Goal: Task Accomplishment & Management: Complete application form

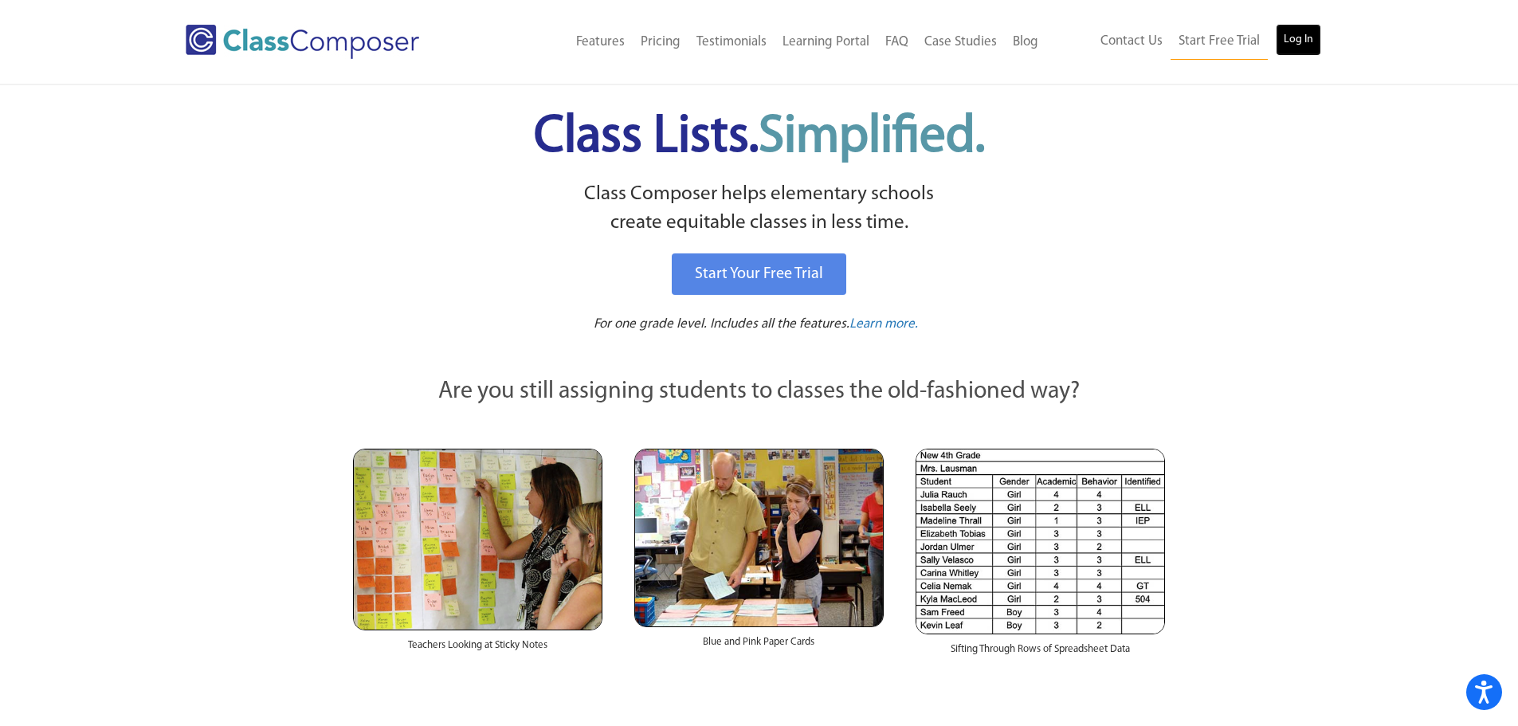
click at [1301, 33] on link "Log In" at bounding box center [1298, 40] width 45 height 32
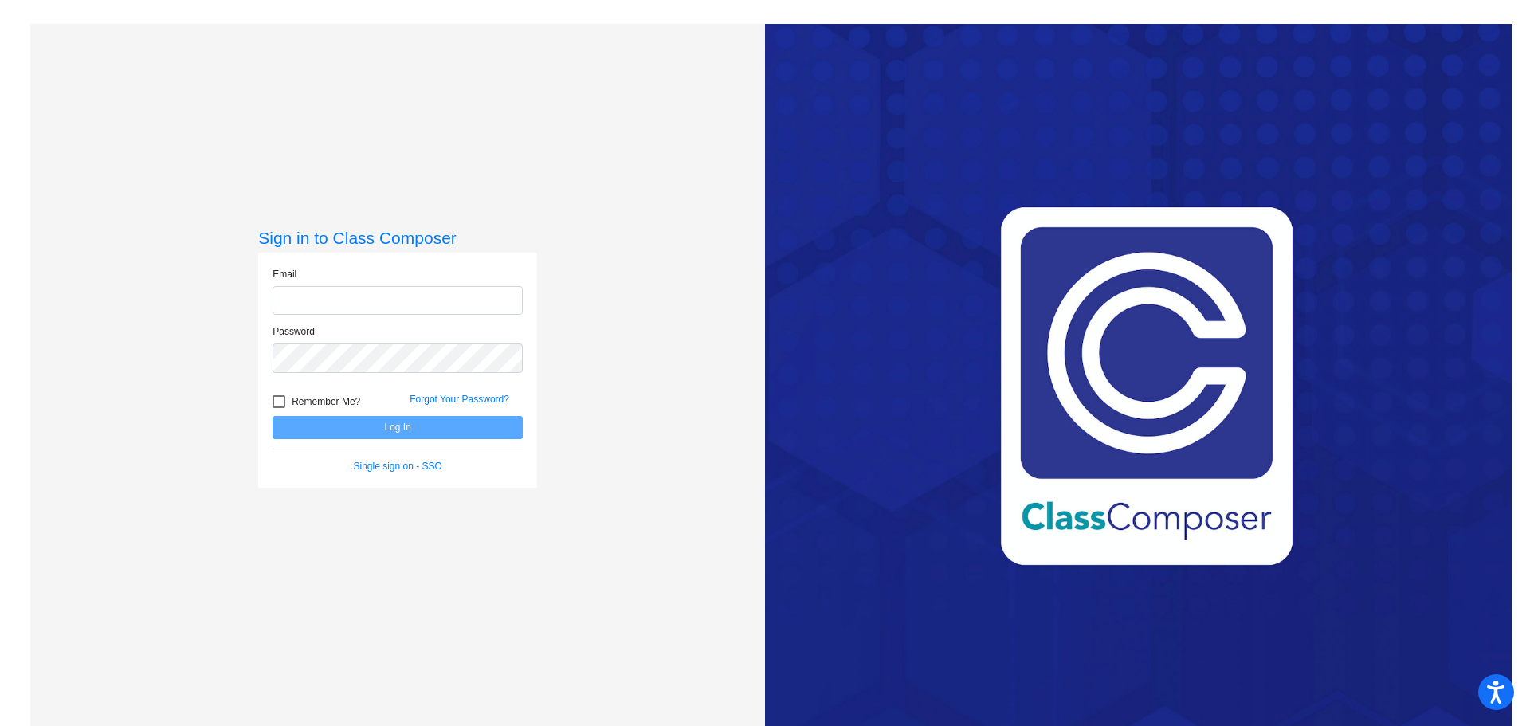
type input "[EMAIL_ADDRESS][DOMAIN_NAME]"
click at [418, 420] on button "Log In" at bounding box center [398, 427] width 250 height 23
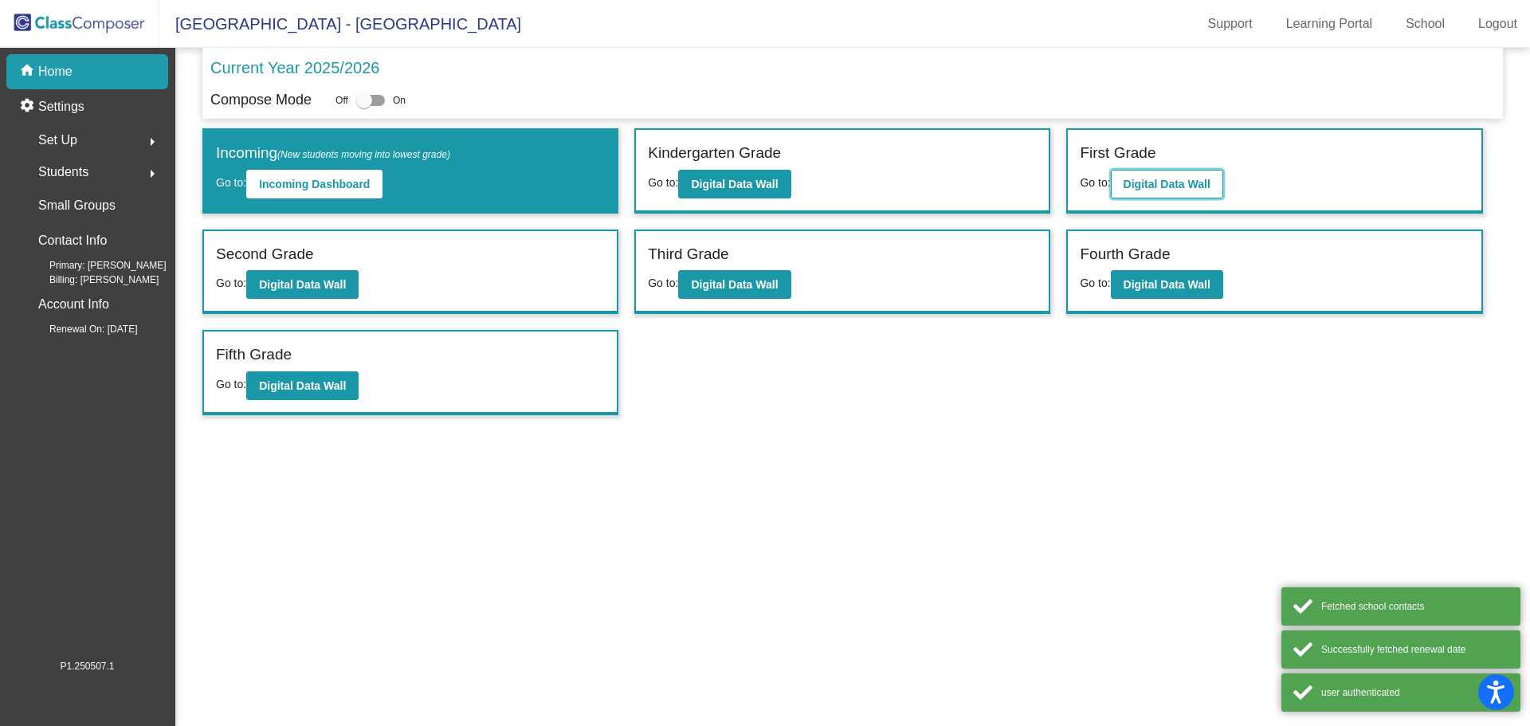
click at [1146, 189] on b "Digital Data Wall" at bounding box center [1167, 184] width 87 height 13
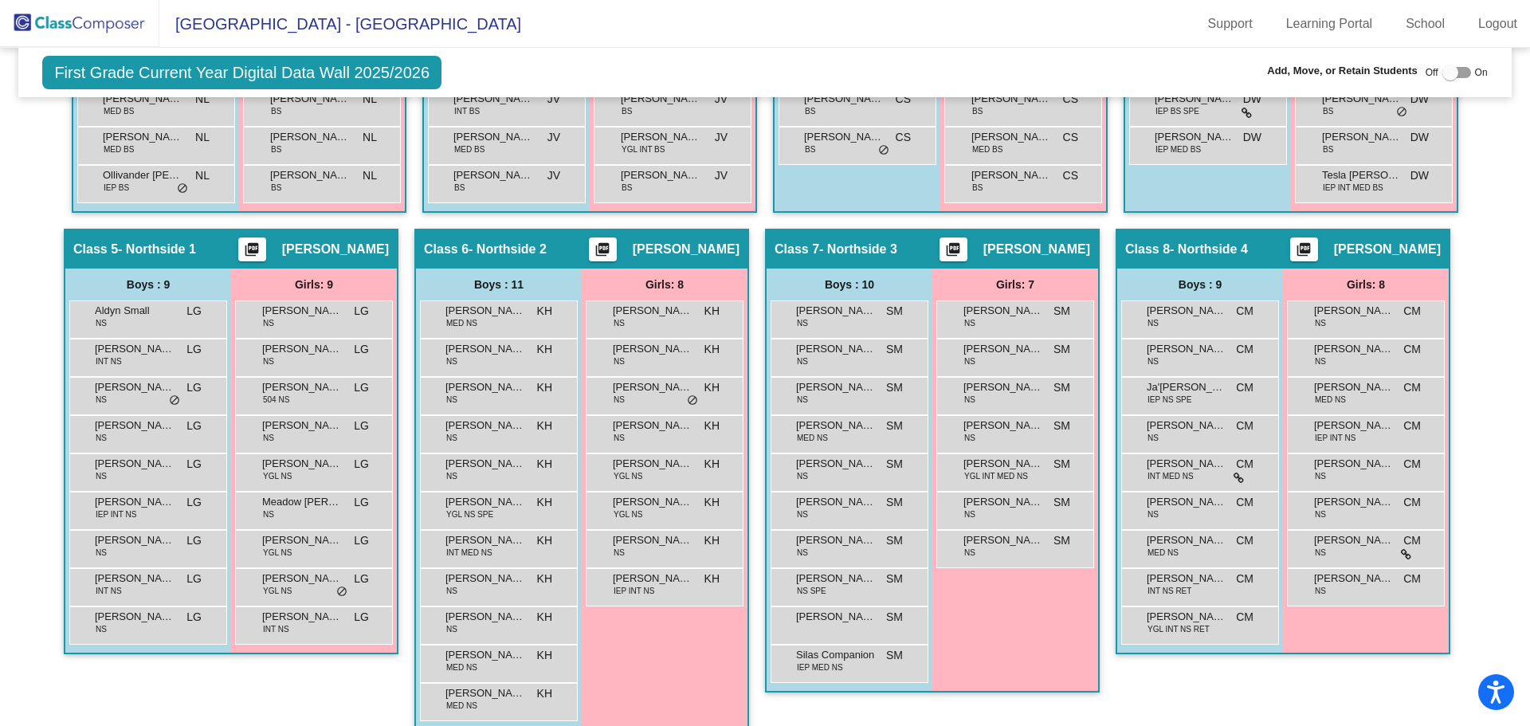
scroll to position [1195, 0]
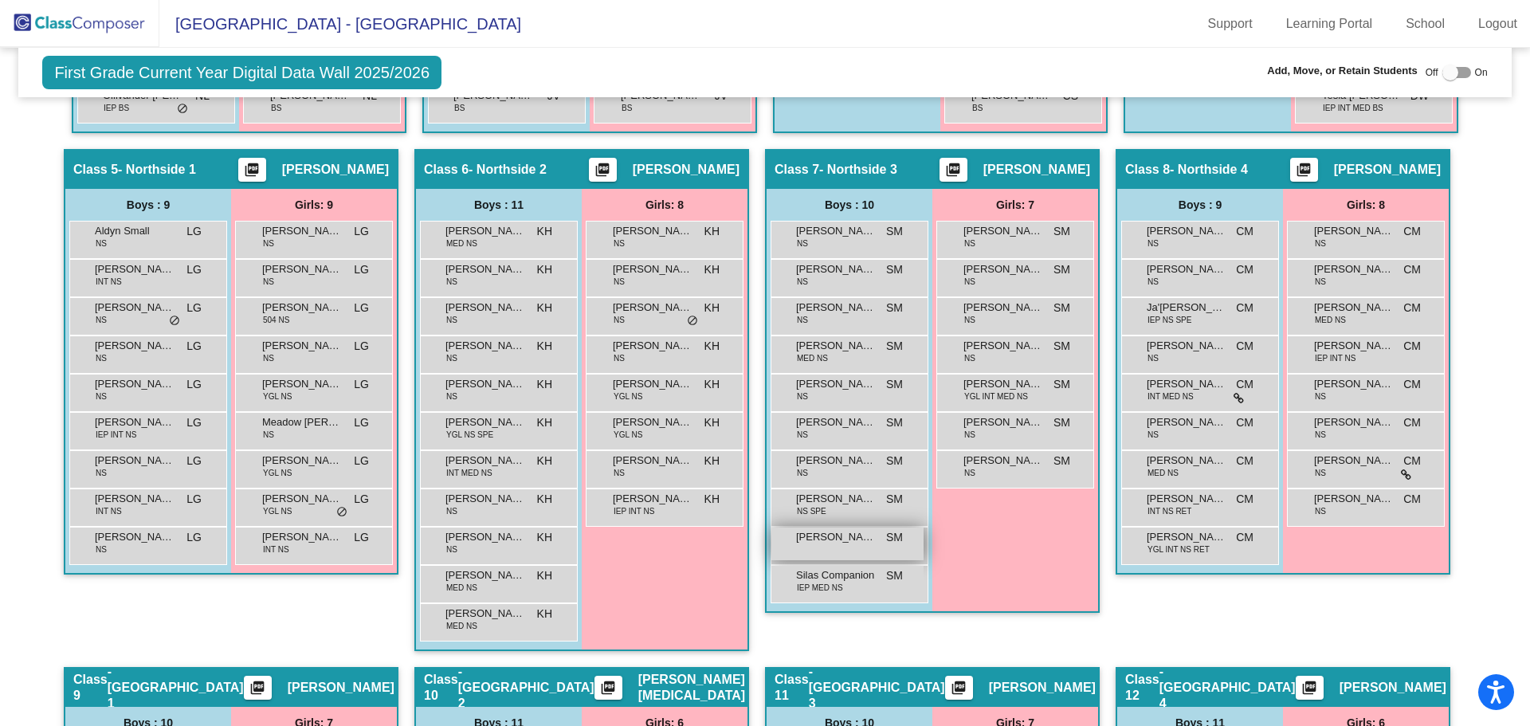
click at [853, 538] on span "[PERSON_NAME]" at bounding box center [836, 537] width 80 height 16
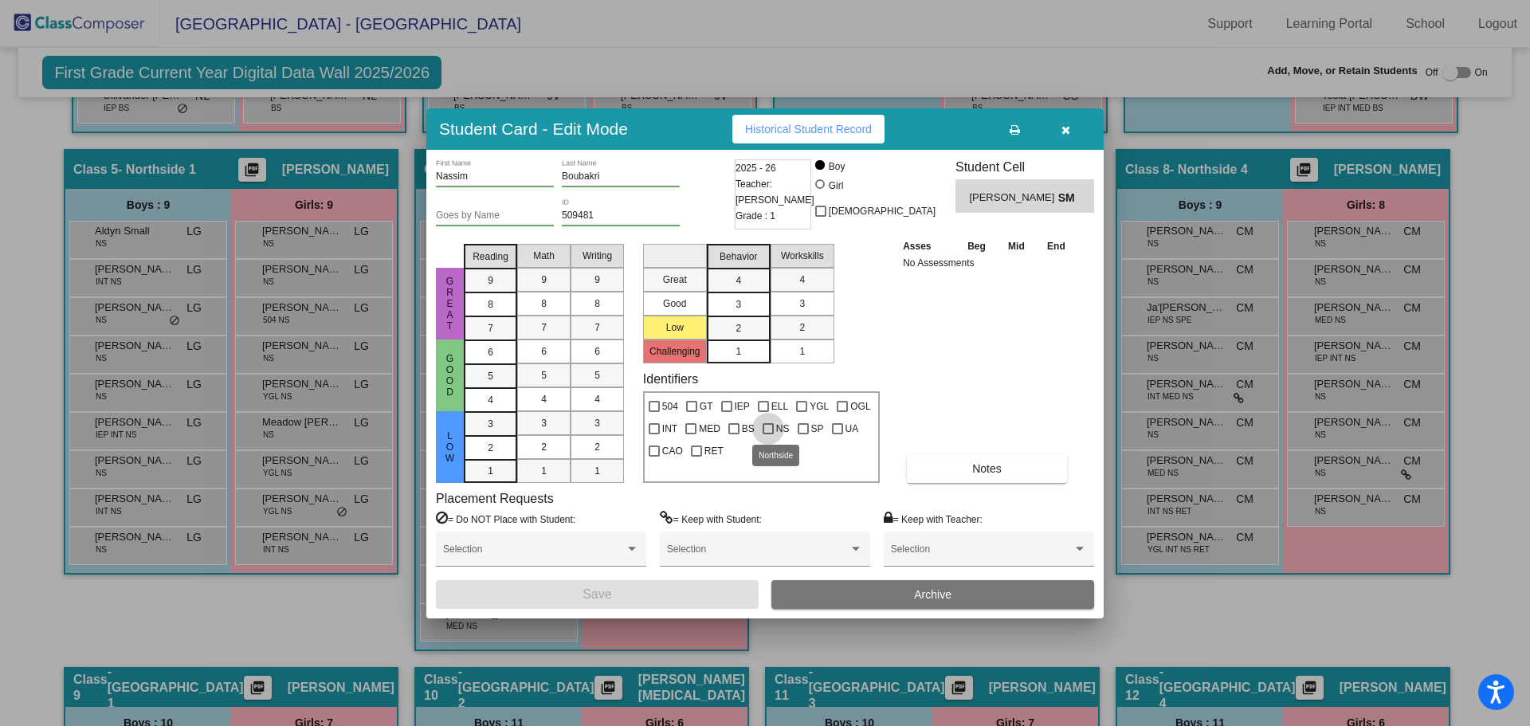
click at [763, 427] on div at bounding box center [768, 428] width 11 height 11
click at [767, 434] on input "NS" at bounding box center [767, 434] width 1 height 1
checkbox input "true"
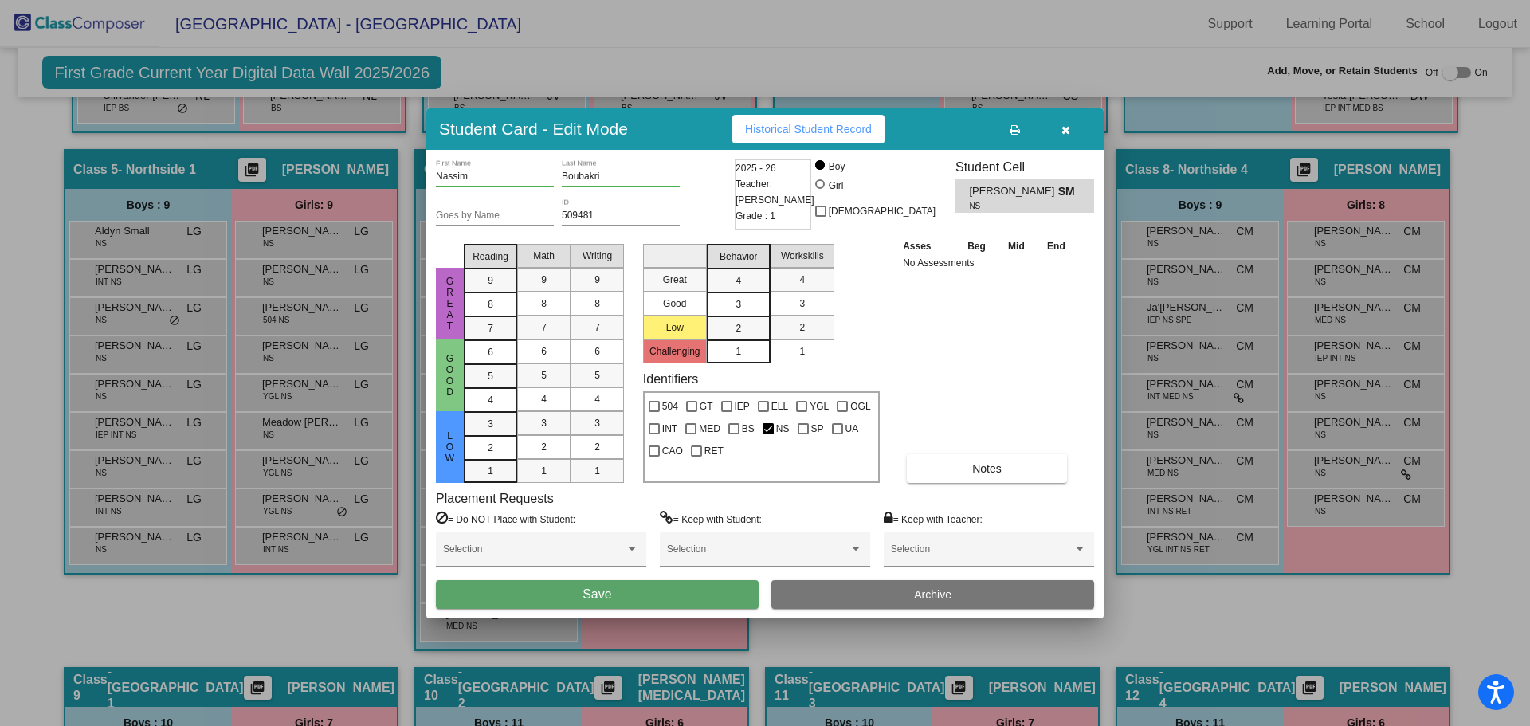
click at [735, 598] on button "Save" at bounding box center [597, 594] width 323 height 29
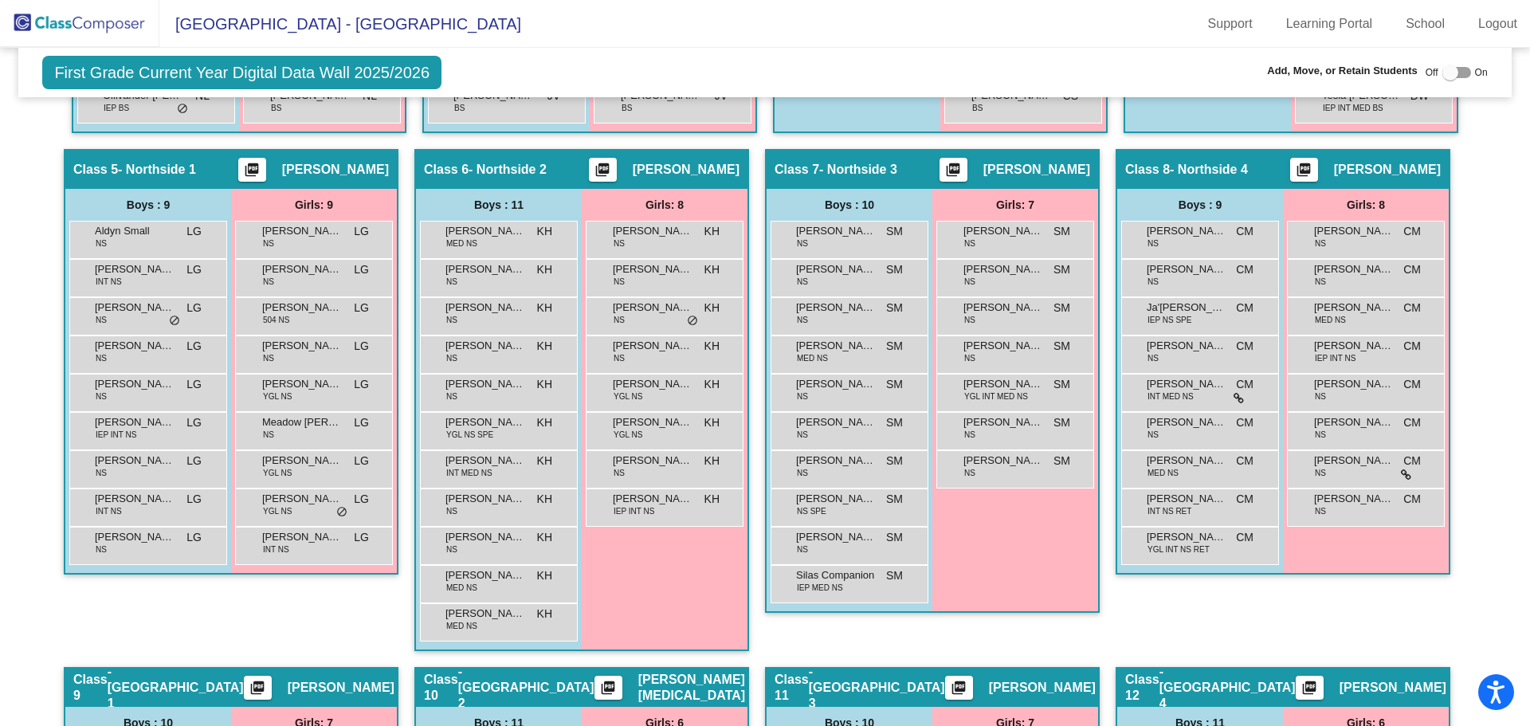
scroll to position [877, 0]
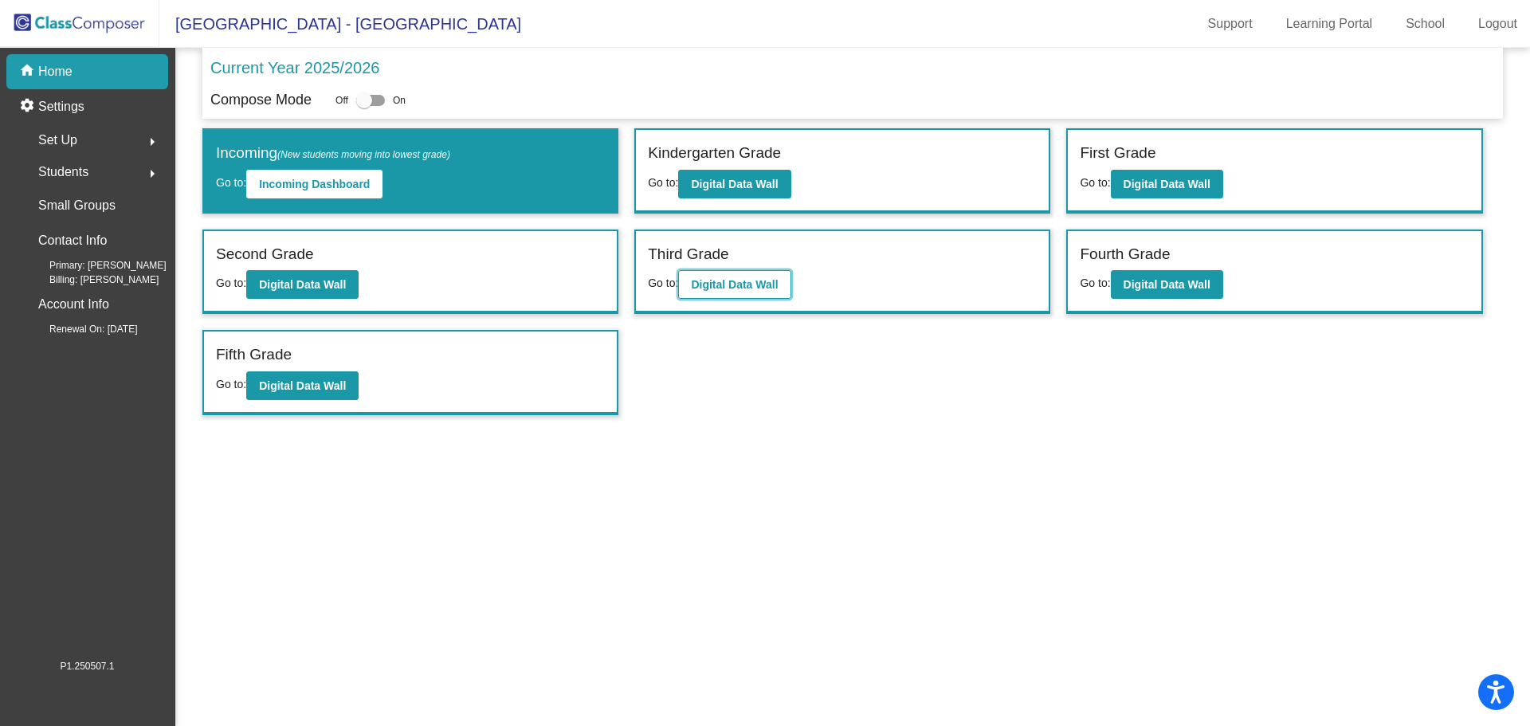
click at [732, 290] on b "Digital Data Wall" at bounding box center [734, 284] width 87 height 13
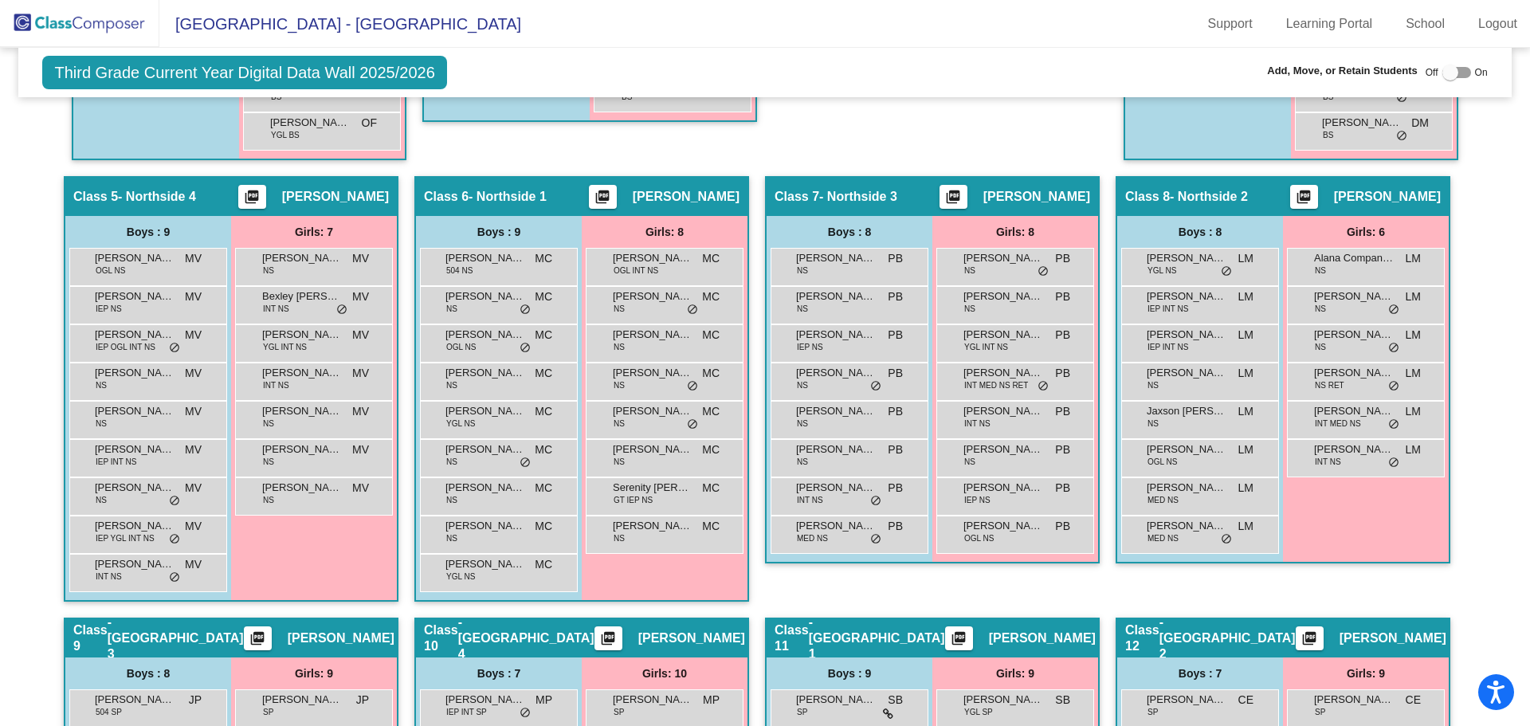
scroll to position [877, 0]
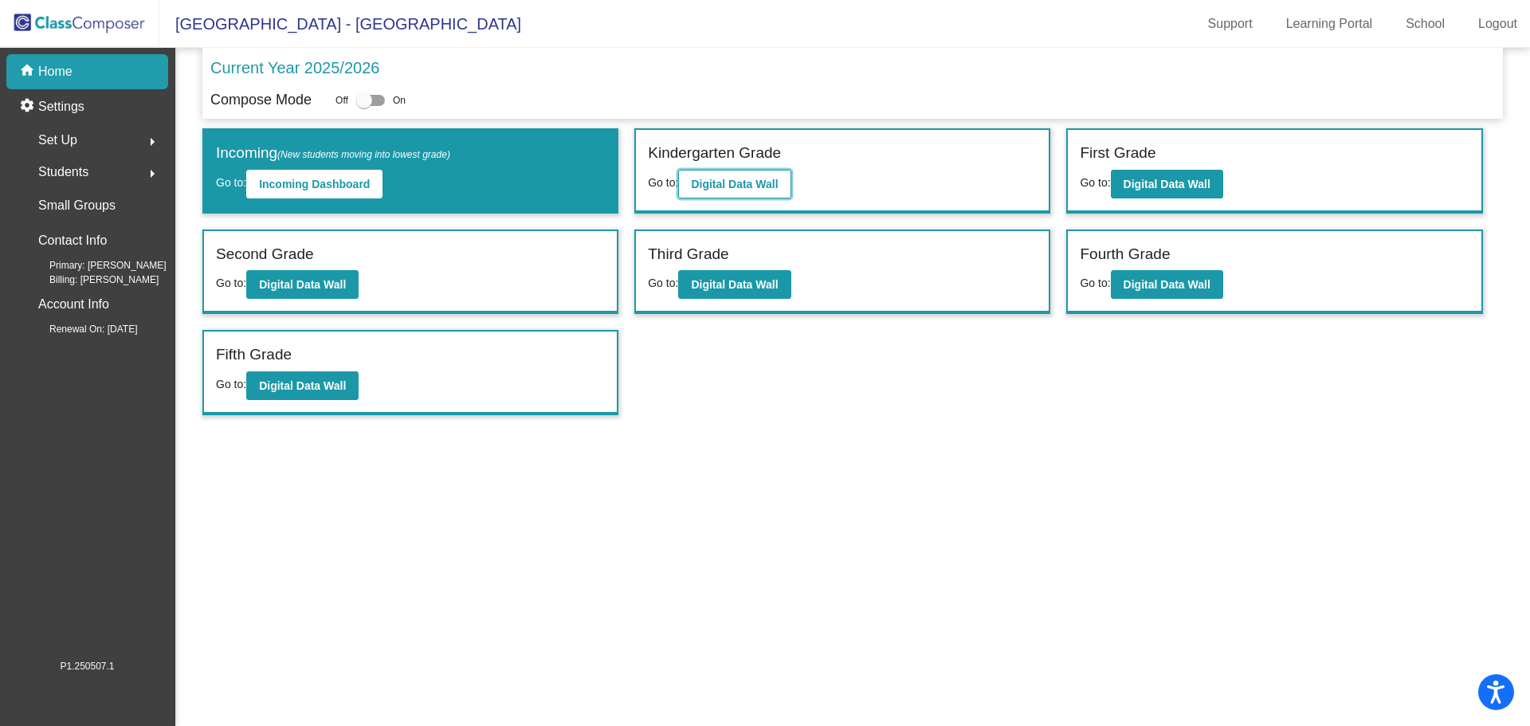
click at [699, 189] on b "Digital Data Wall" at bounding box center [734, 184] width 87 height 13
click at [1122, 194] on button "Digital Data Wall" at bounding box center [1167, 184] width 112 height 29
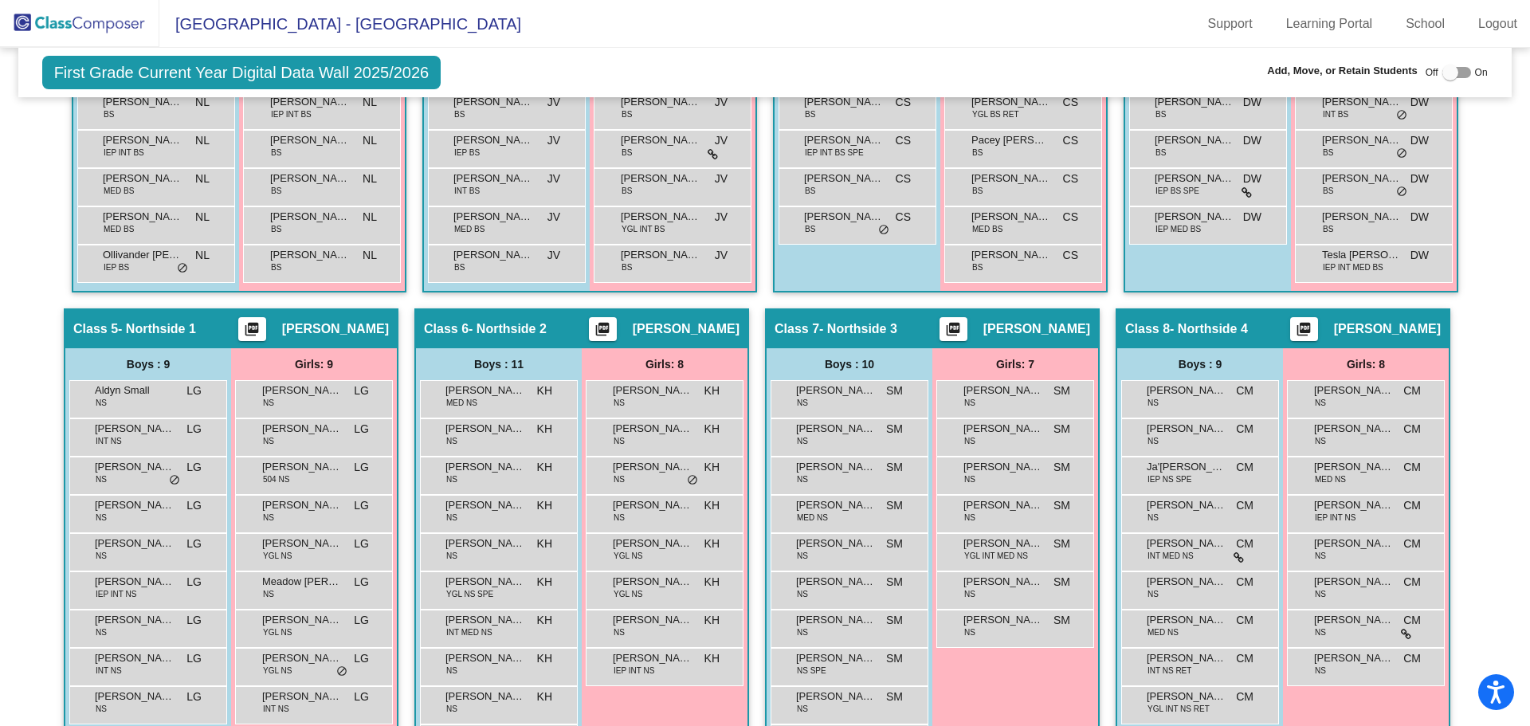
scroll to position [1116, 0]
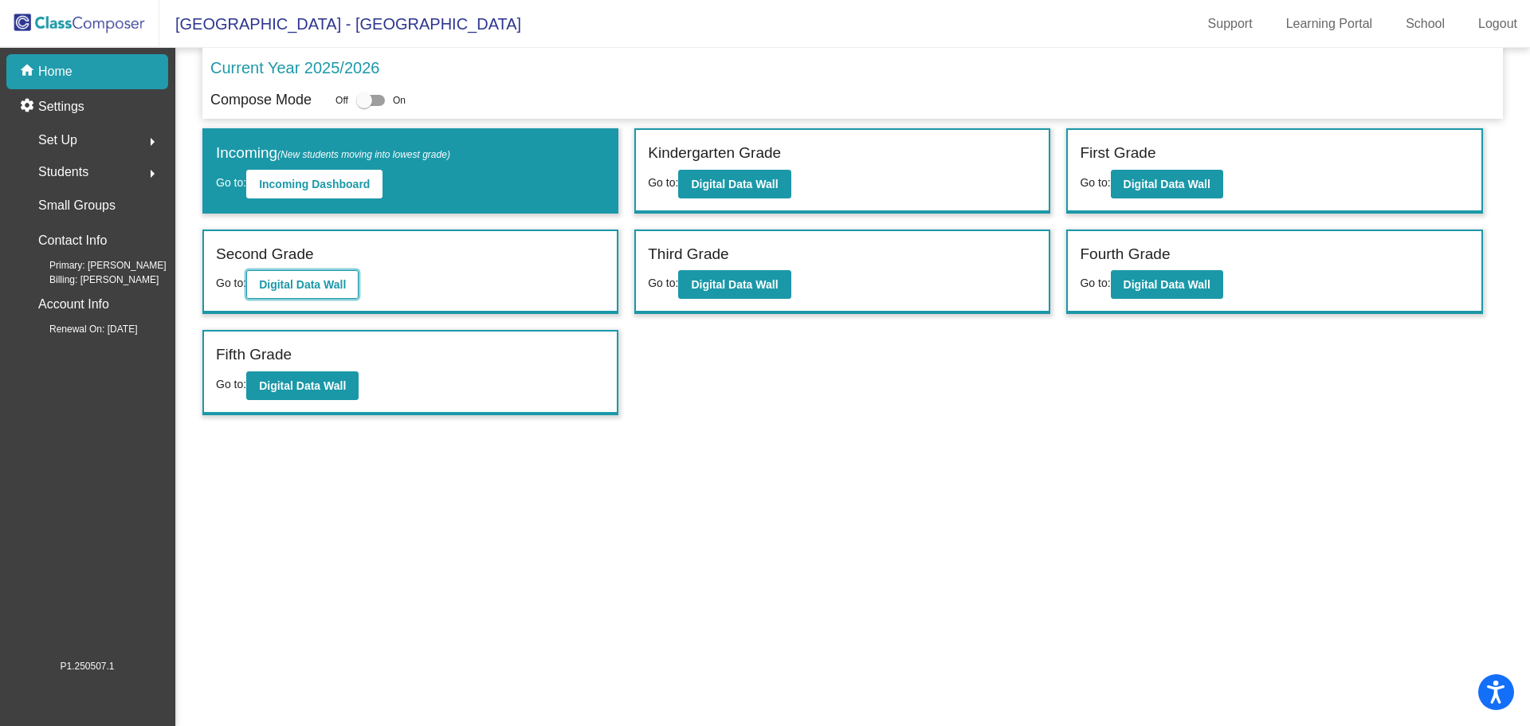
click at [281, 284] on b "Digital Data Wall" at bounding box center [302, 284] width 87 height 13
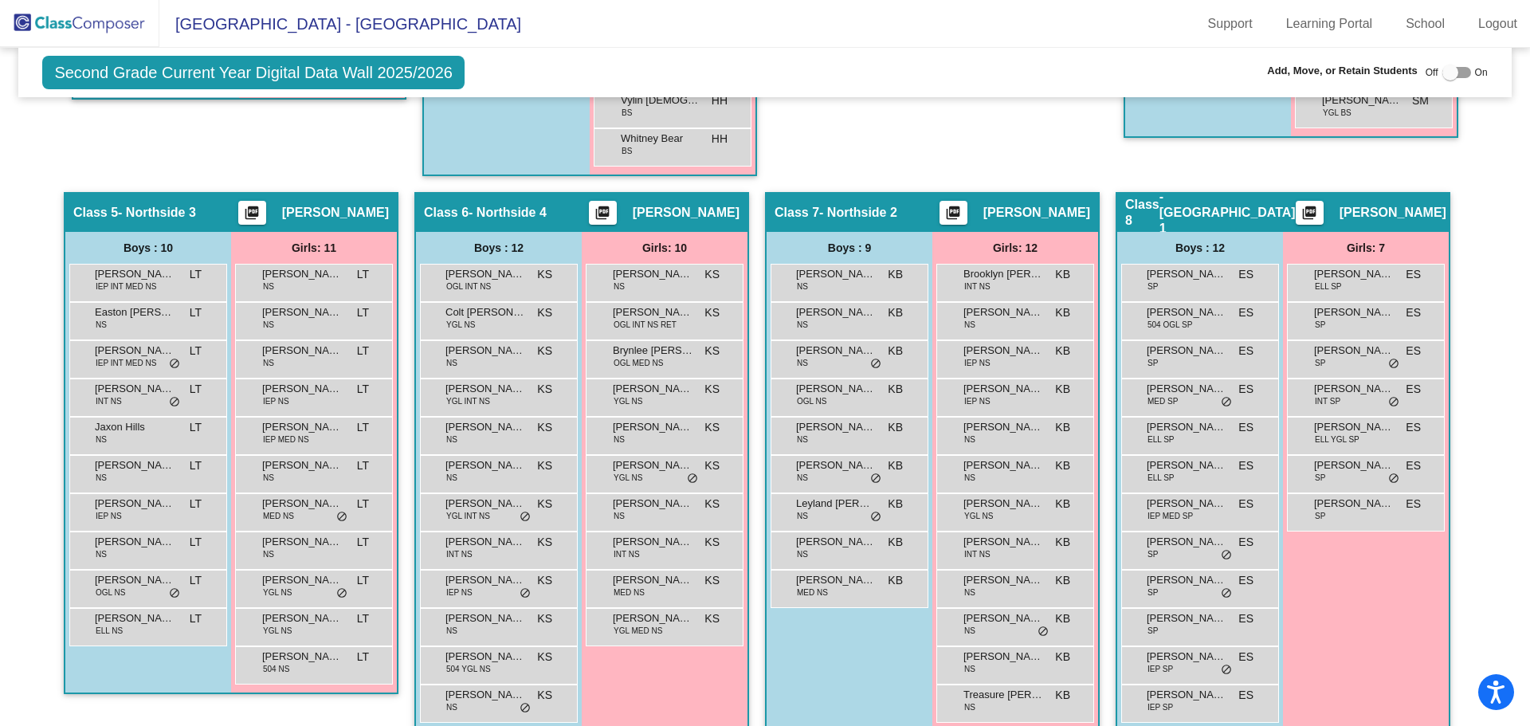
scroll to position [1355, 0]
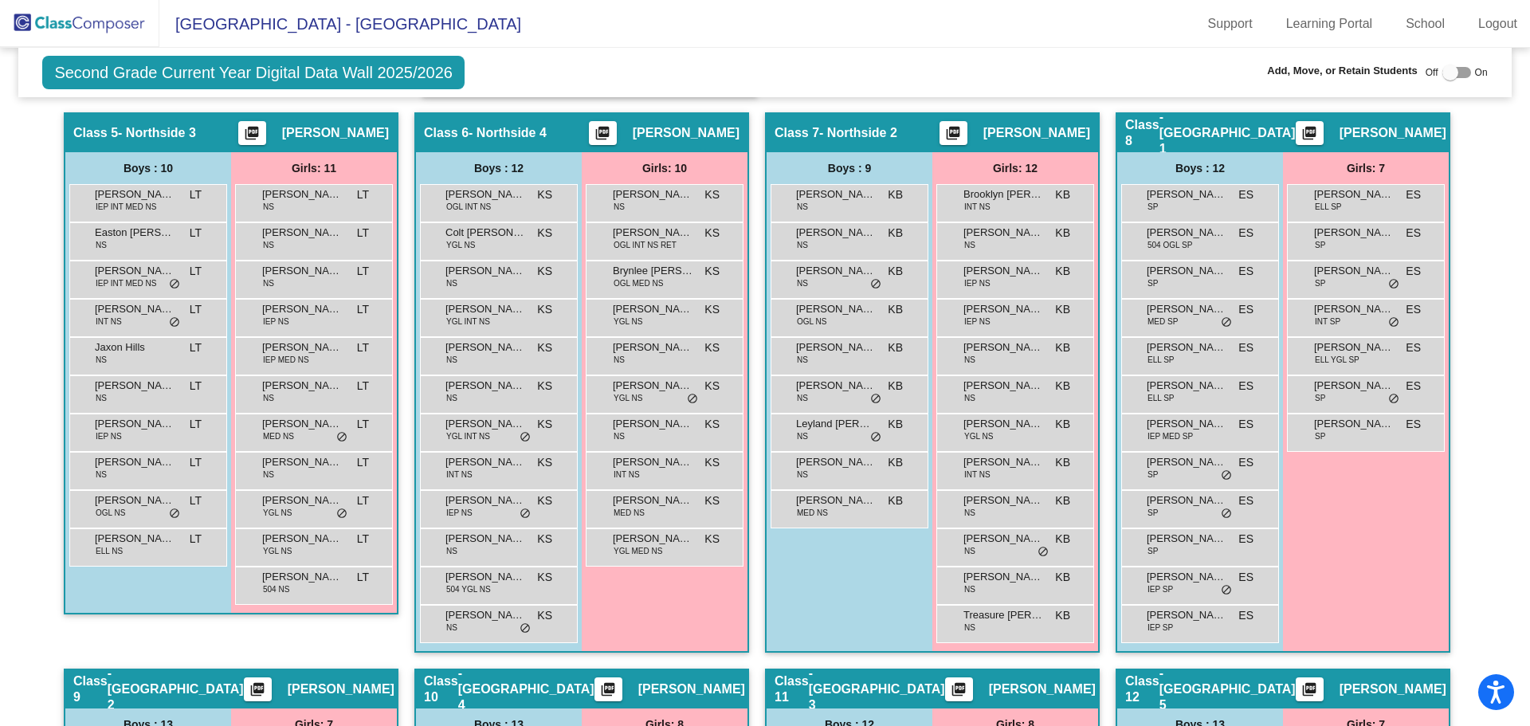
click at [1433, 71] on div "Off On" at bounding box center [1457, 72] width 62 height 19
click at [1442, 70] on div at bounding box center [1450, 73] width 16 height 16
checkbox input "true"
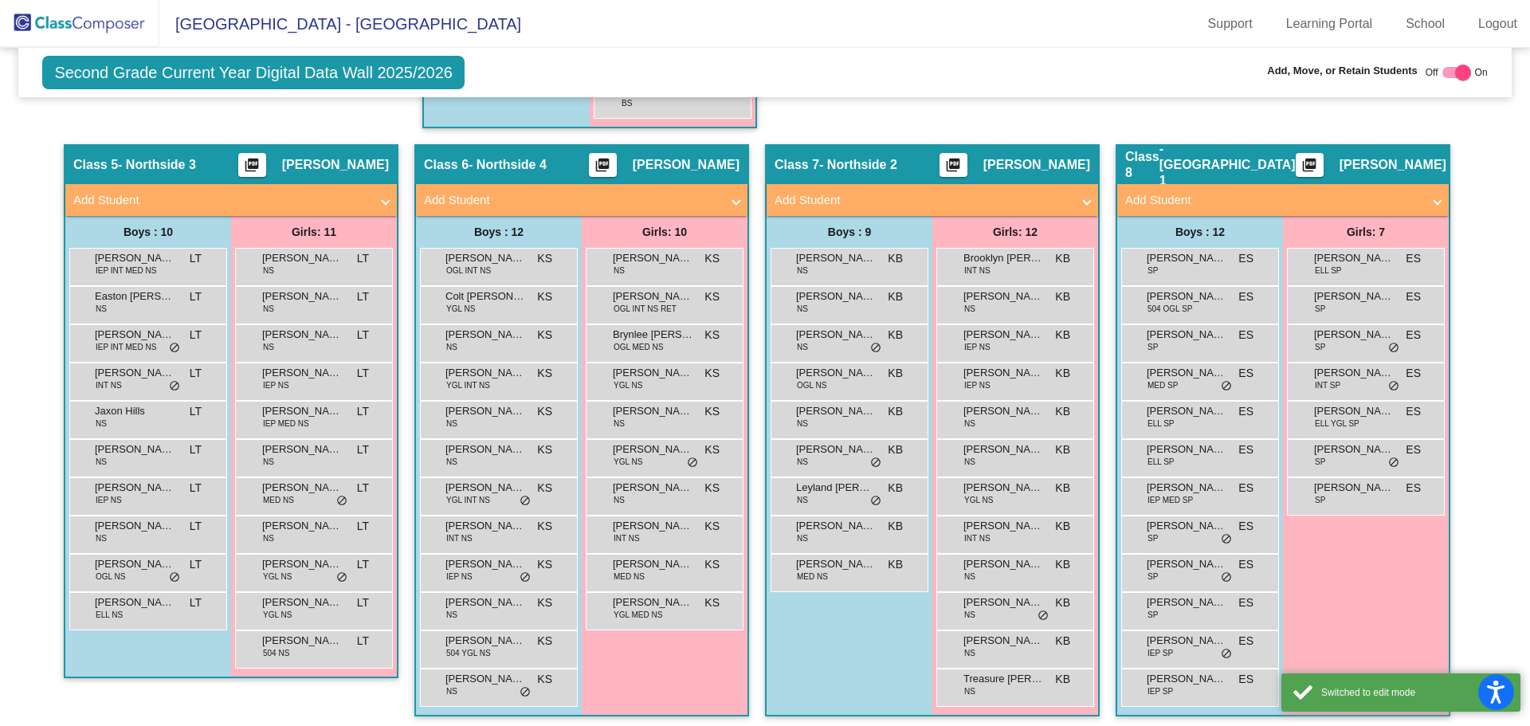
click at [367, 197] on span "Add Student" at bounding box center [227, 200] width 309 height 18
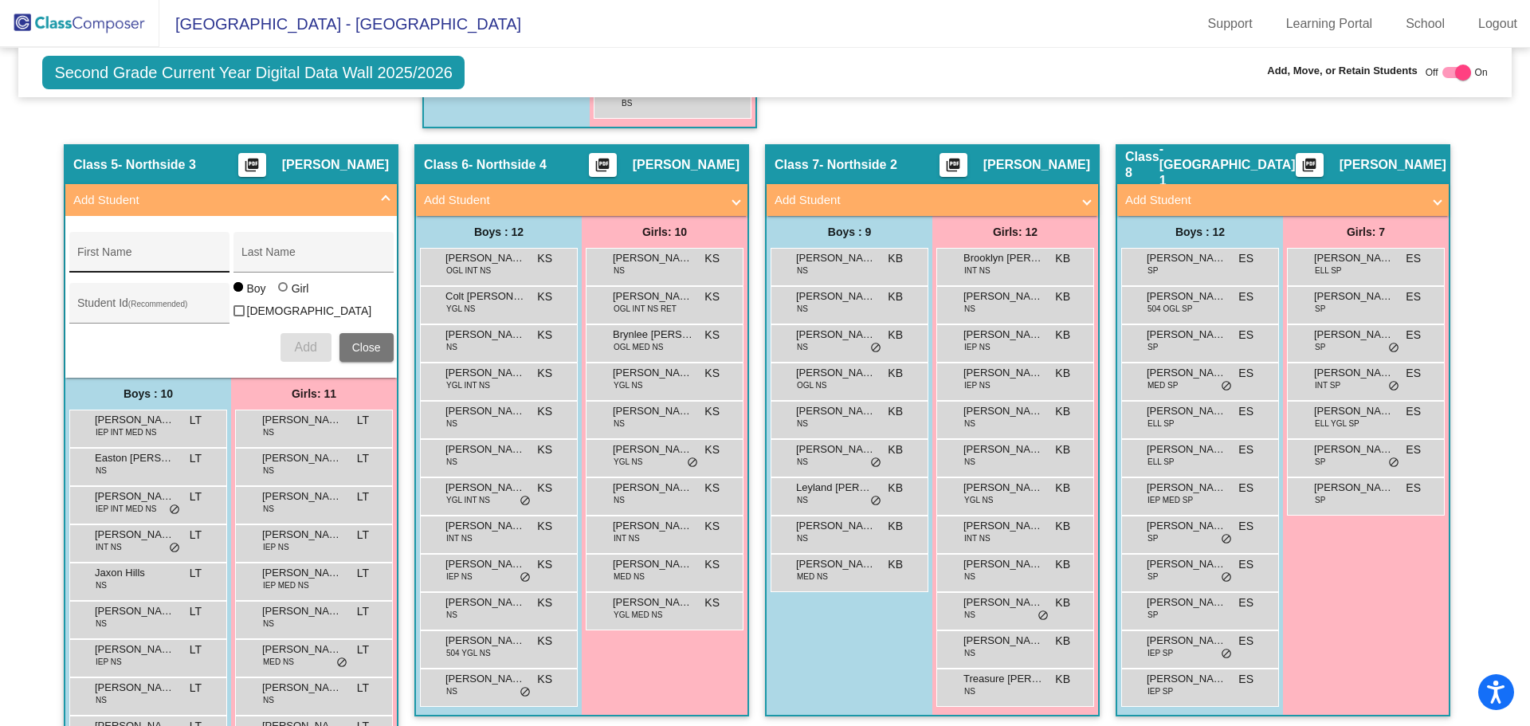
click at [180, 257] on input "First Name" at bounding box center [148, 258] width 143 height 13
paste input "[PERSON_NAME]"
type input "[PERSON_NAME]"
click at [311, 250] on div "Last Name" at bounding box center [312, 257] width 143 height 33
type input "[PERSON_NAME]"
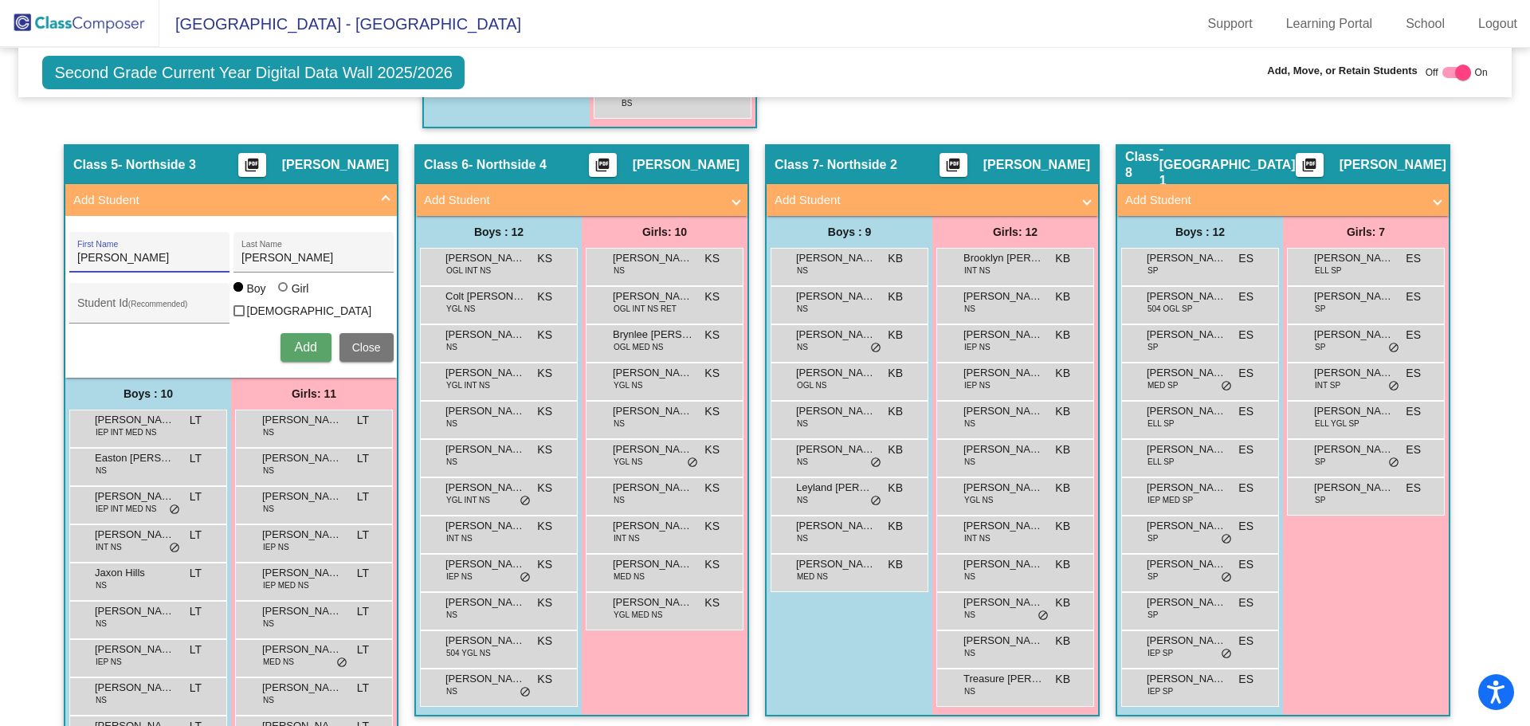
click at [149, 256] on input "[PERSON_NAME]" at bounding box center [148, 258] width 143 height 13
type input "Lucious"
click at [282, 292] on div at bounding box center [283, 287] width 10 height 10
click at [284, 296] on input "Girl" at bounding box center [284, 295] width 1 height 1
radio input "true"
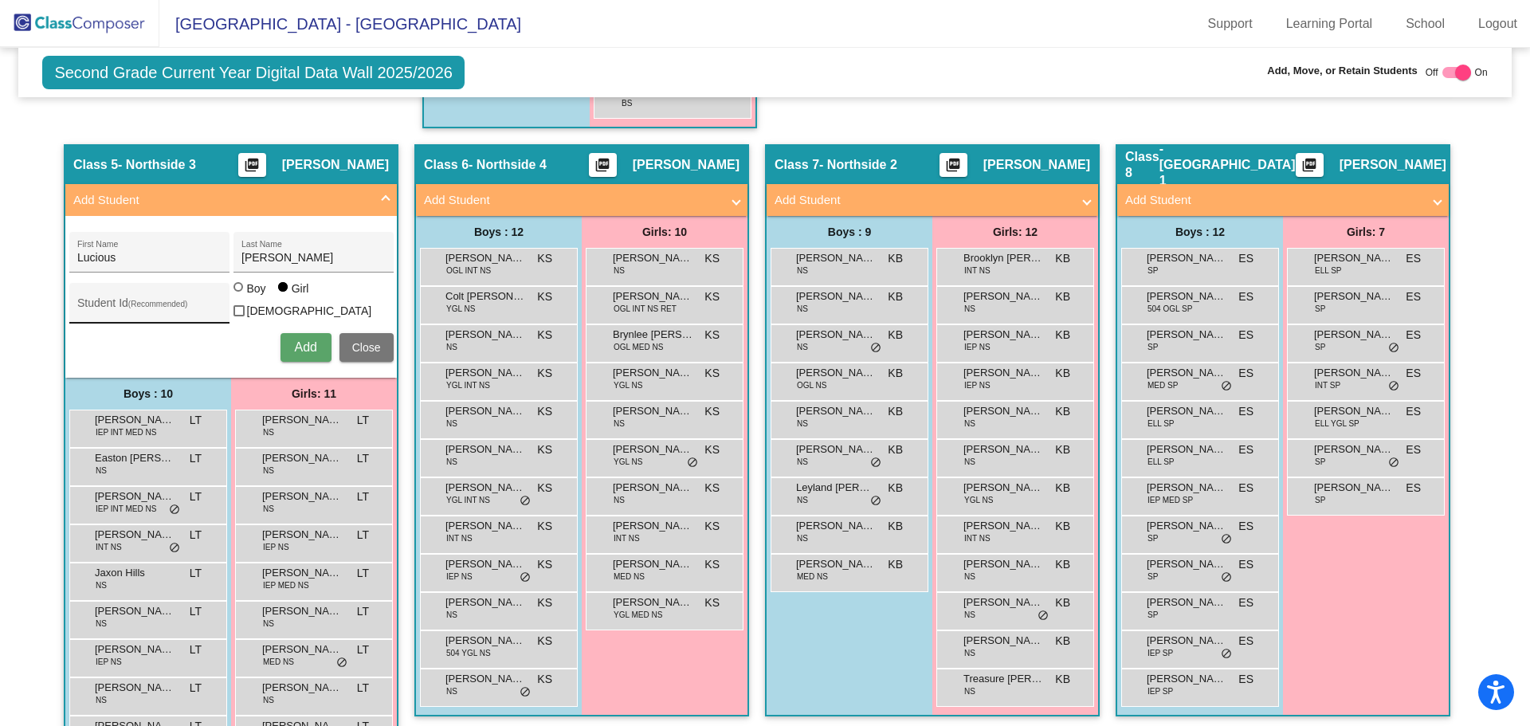
click at [124, 296] on div "Student Id (Recommended)" at bounding box center [148, 307] width 143 height 33
paste input "509478"
type input "509478"
click at [238, 292] on div at bounding box center [238, 287] width 10 height 10
click at [239, 296] on input "Boy" at bounding box center [239, 295] width 1 height 1
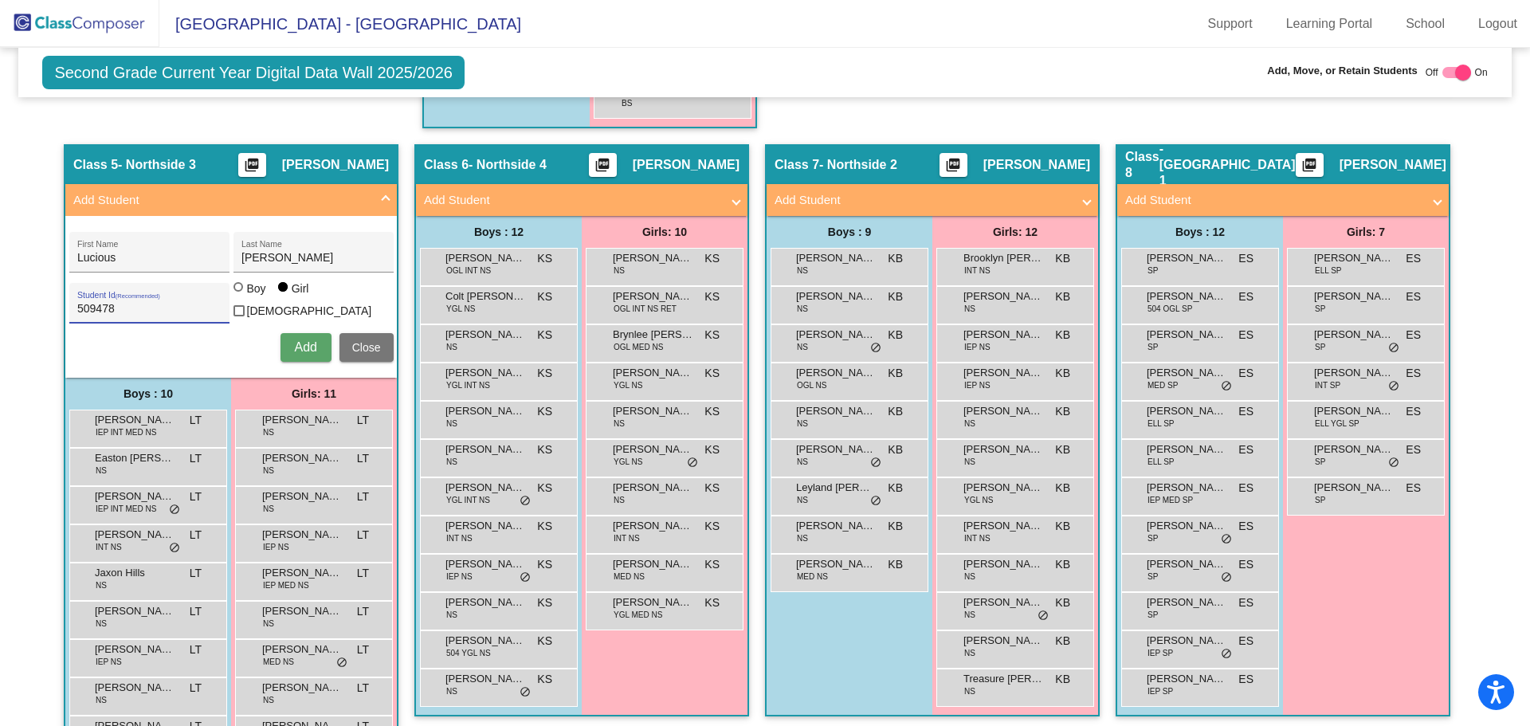
radio input "true"
click at [310, 346] on span "Add" at bounding box center [305, 347] width 22 height 14
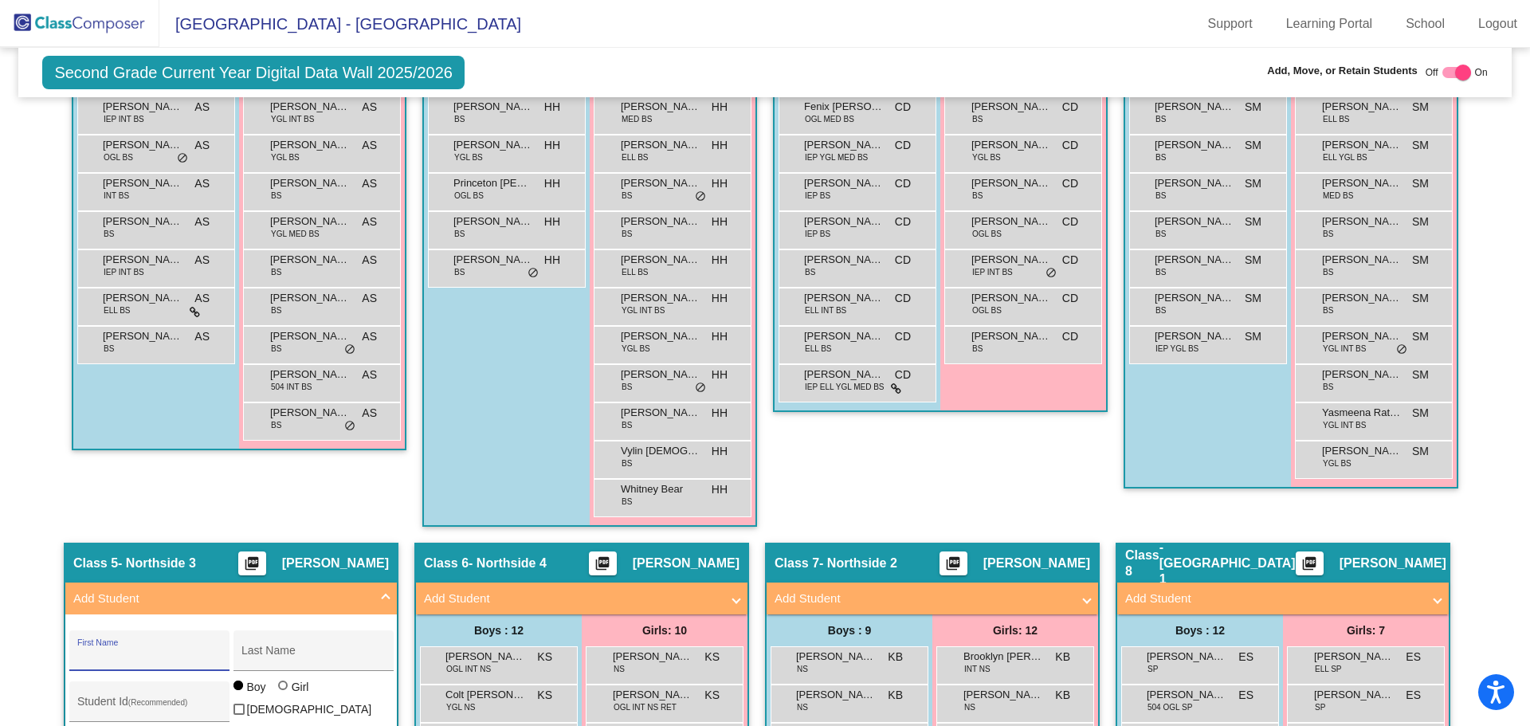
scroll to position [797, 0]
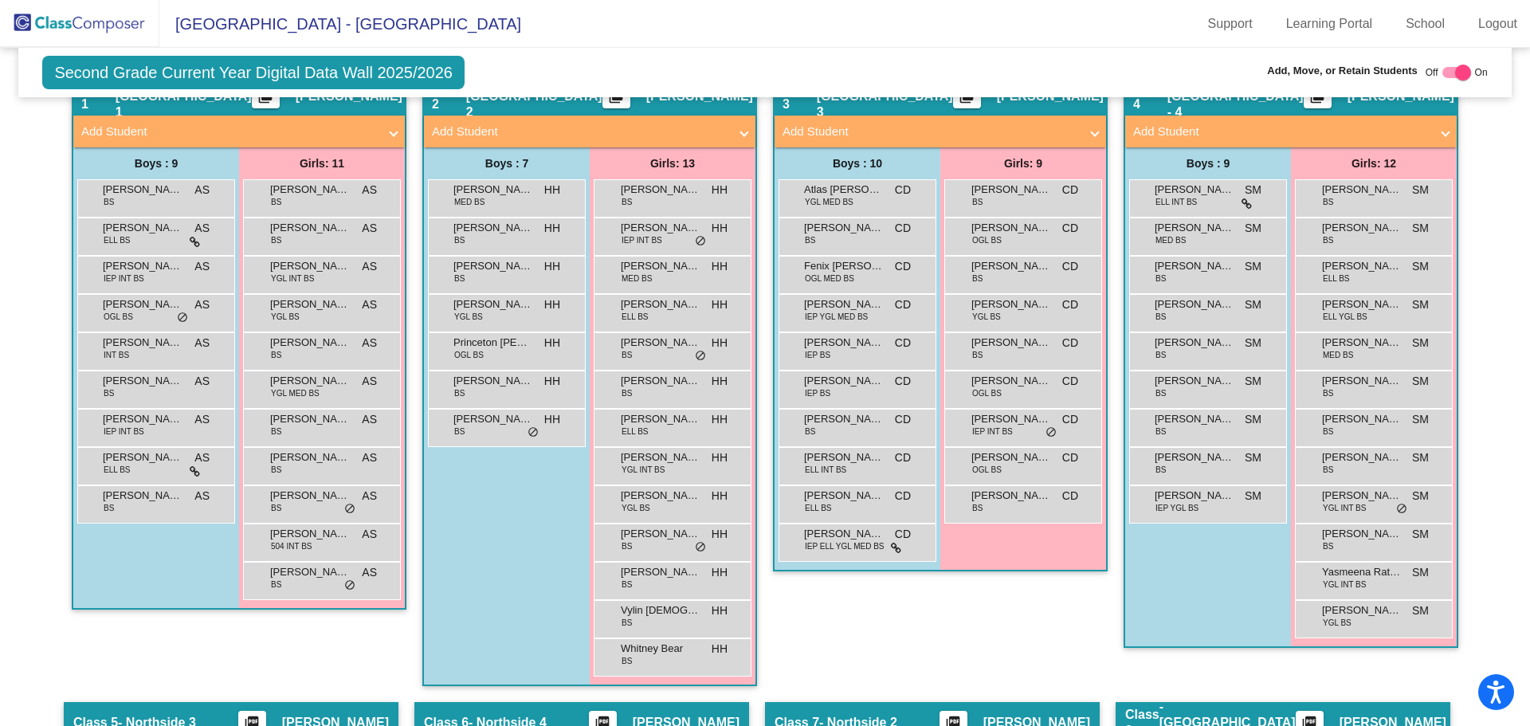
click at [1445, 69] on div at bounding box center [1456, 72] width 29 height 11
checkbox input "false"
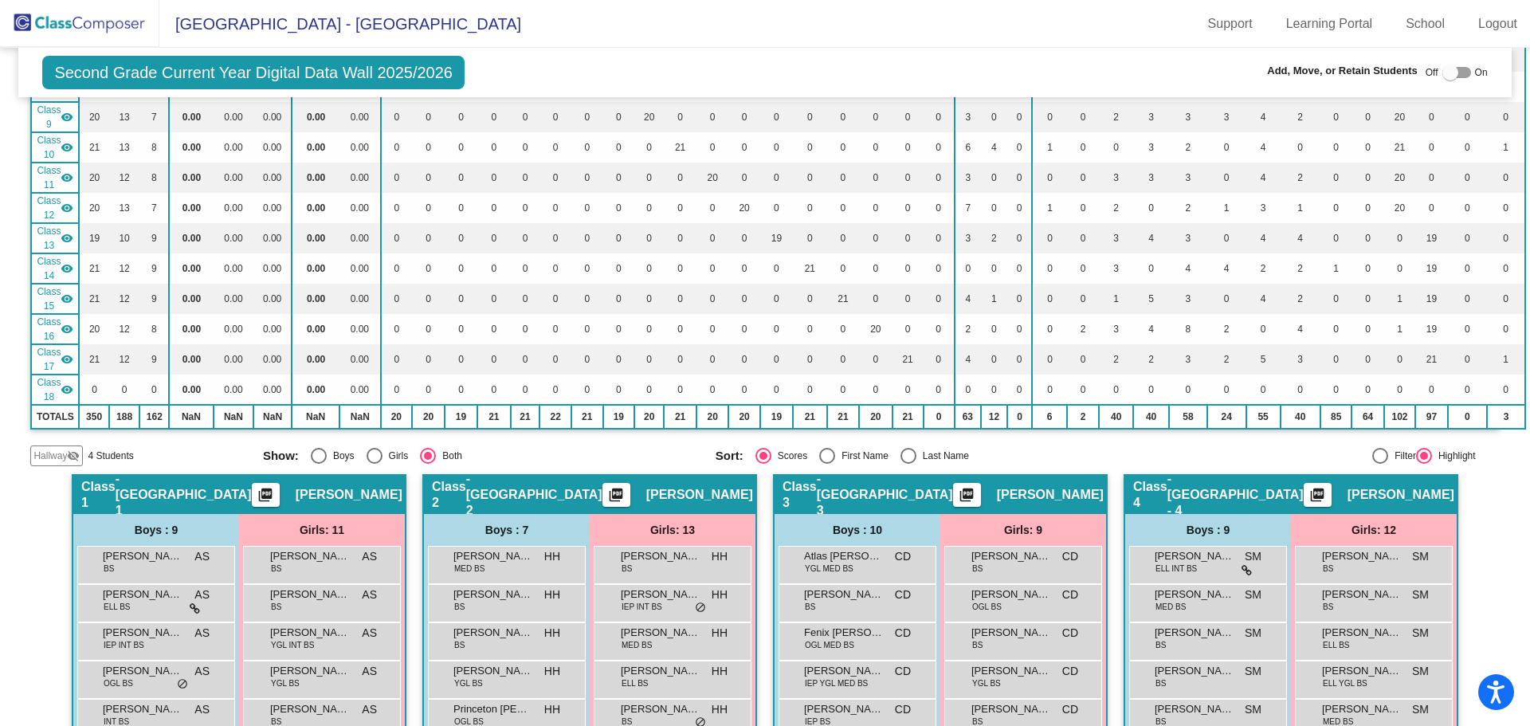
scroll to position [0, 0]
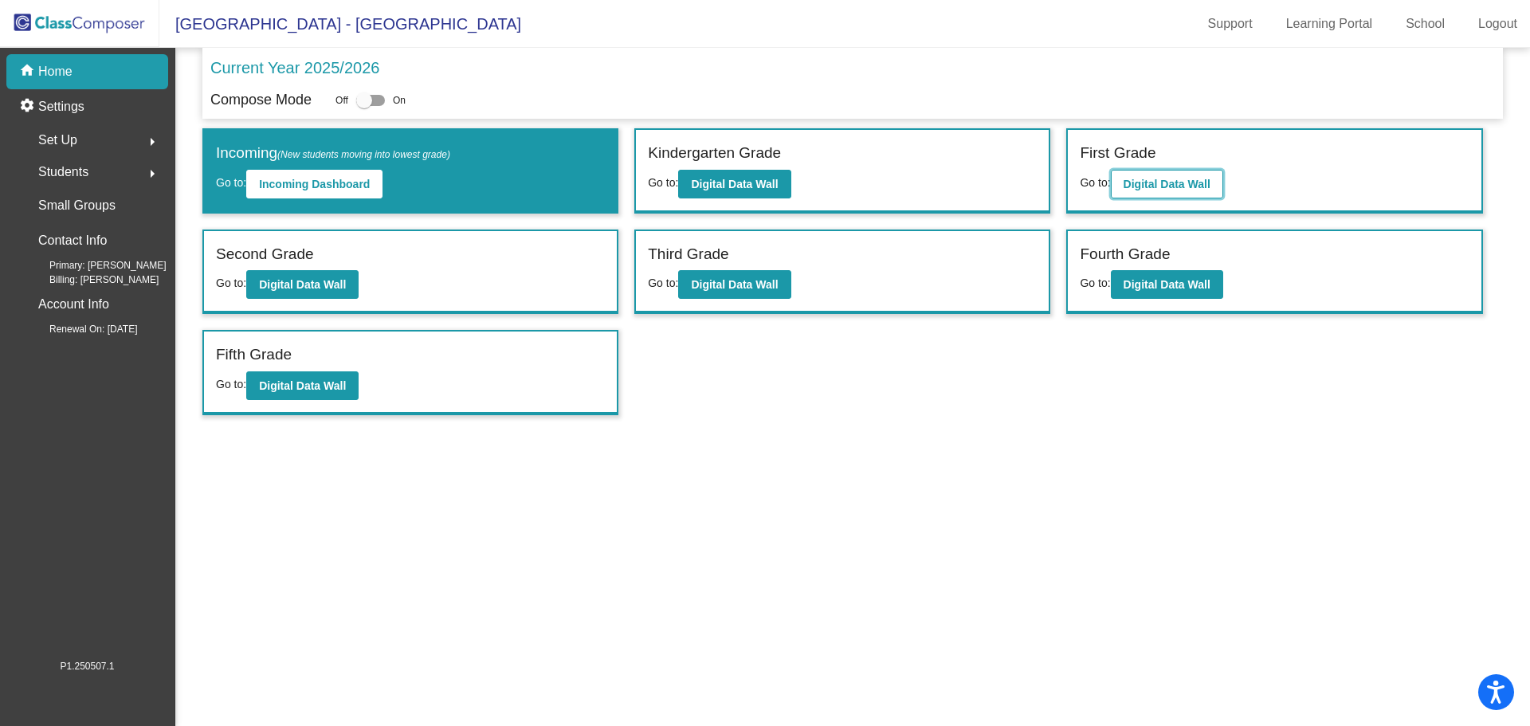
click at [1171, 174] on button "Digital Data Wall" at bounding box center [1167, 184] width 112 height 29
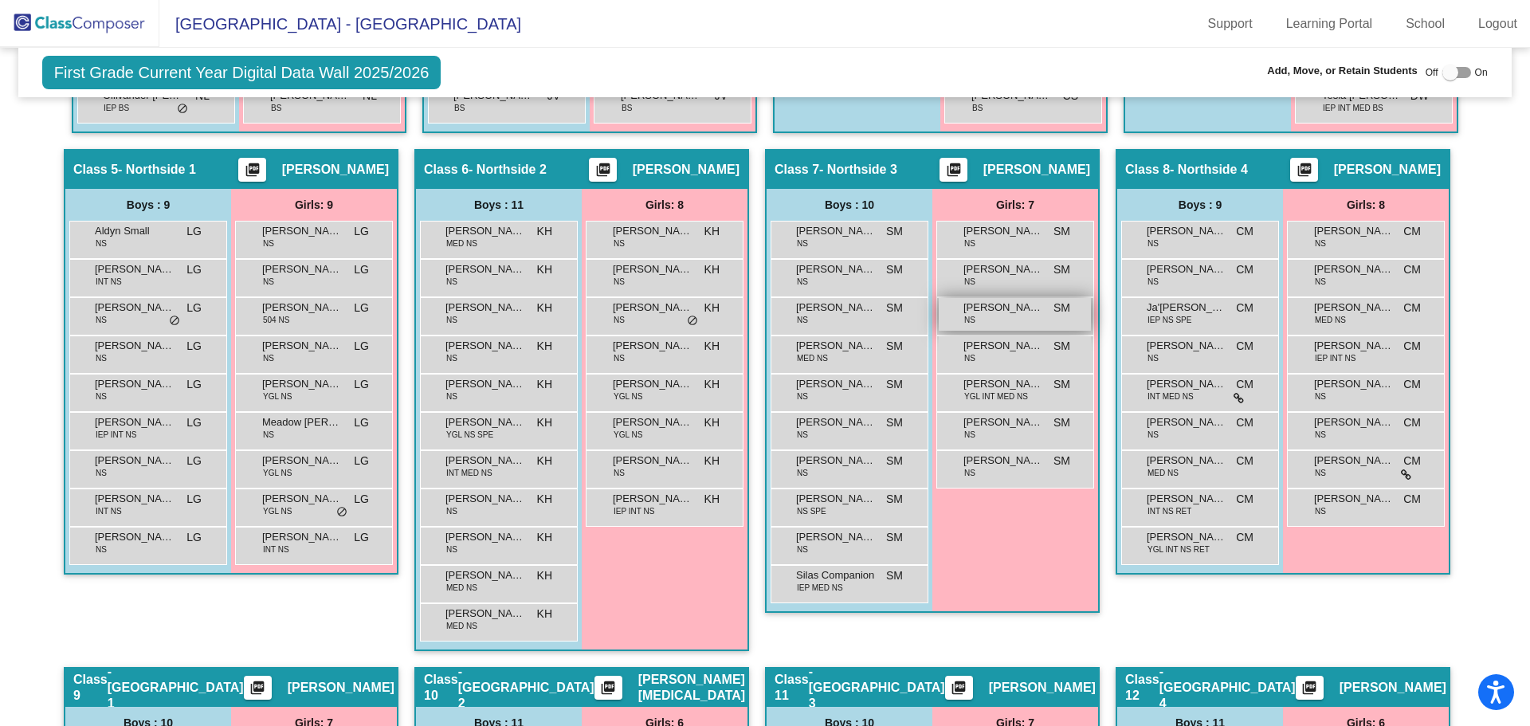
scroll to position [1116, 0]
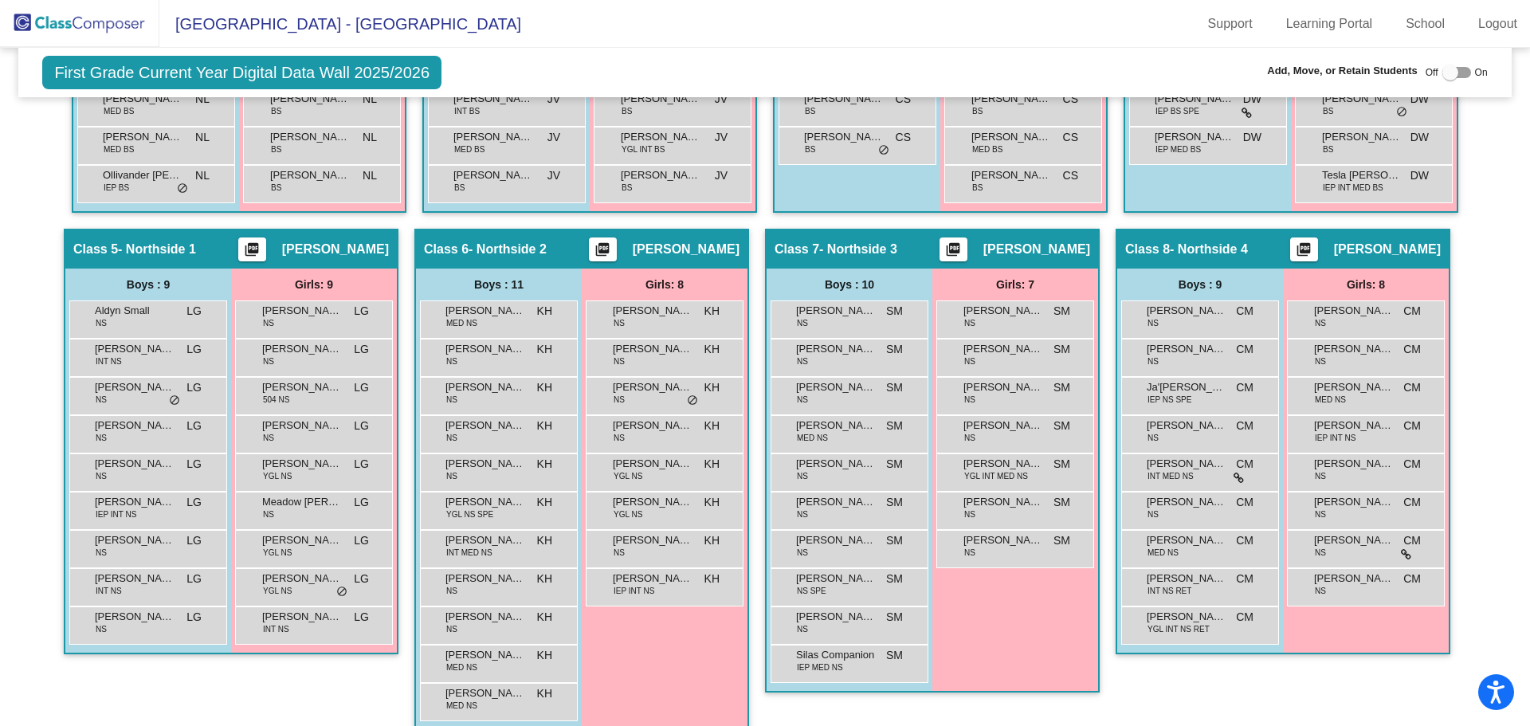
click at [1442, 74] on div at bounding box center [1450, 73] width 16 height 16
checkbox input "true"
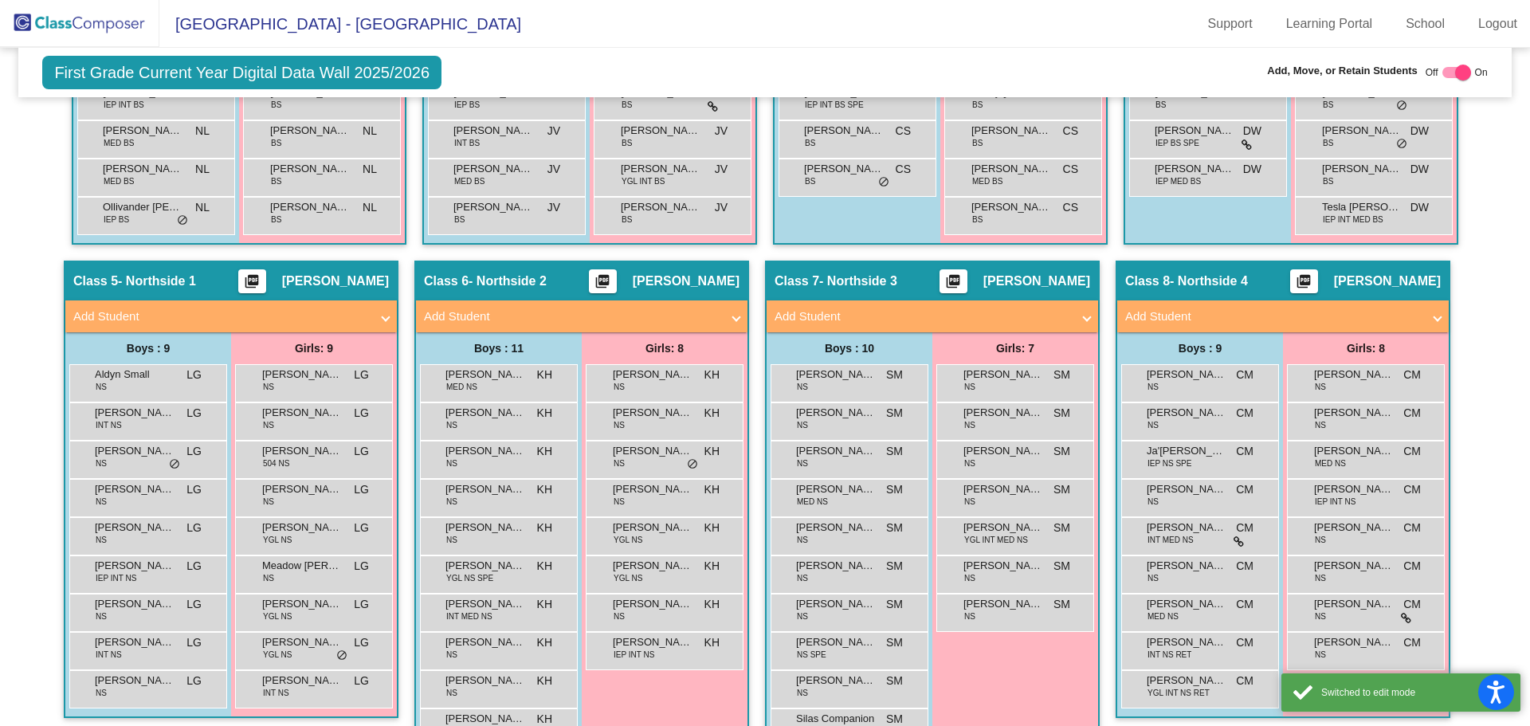
scroll to position [1148, 0]
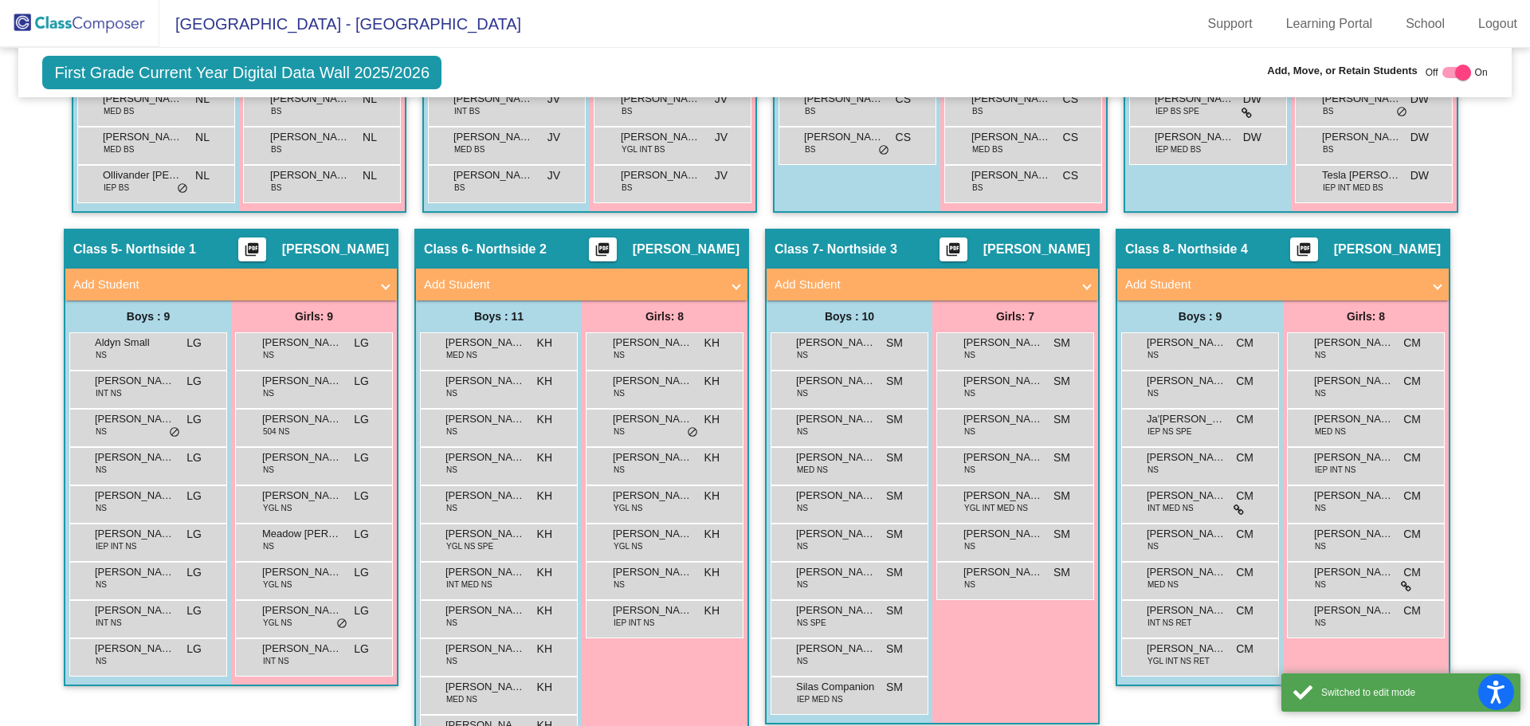
click at [1365, 281] on mat-panel-title "Add Student" at bounding box center [1273, 285] width 296 height 18
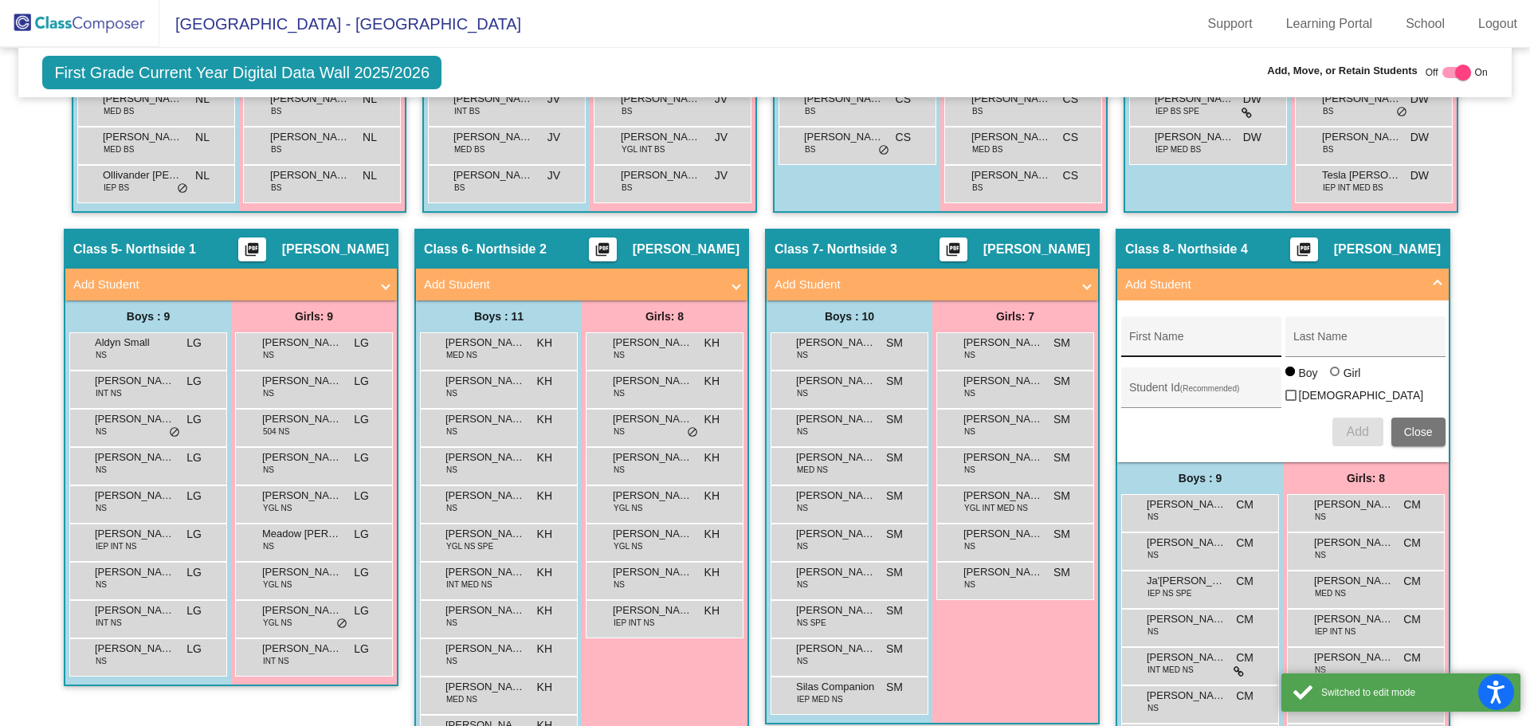
click at [1170, 339] on input "First Name" at bounding box center [1200, 342] width 143 height 13
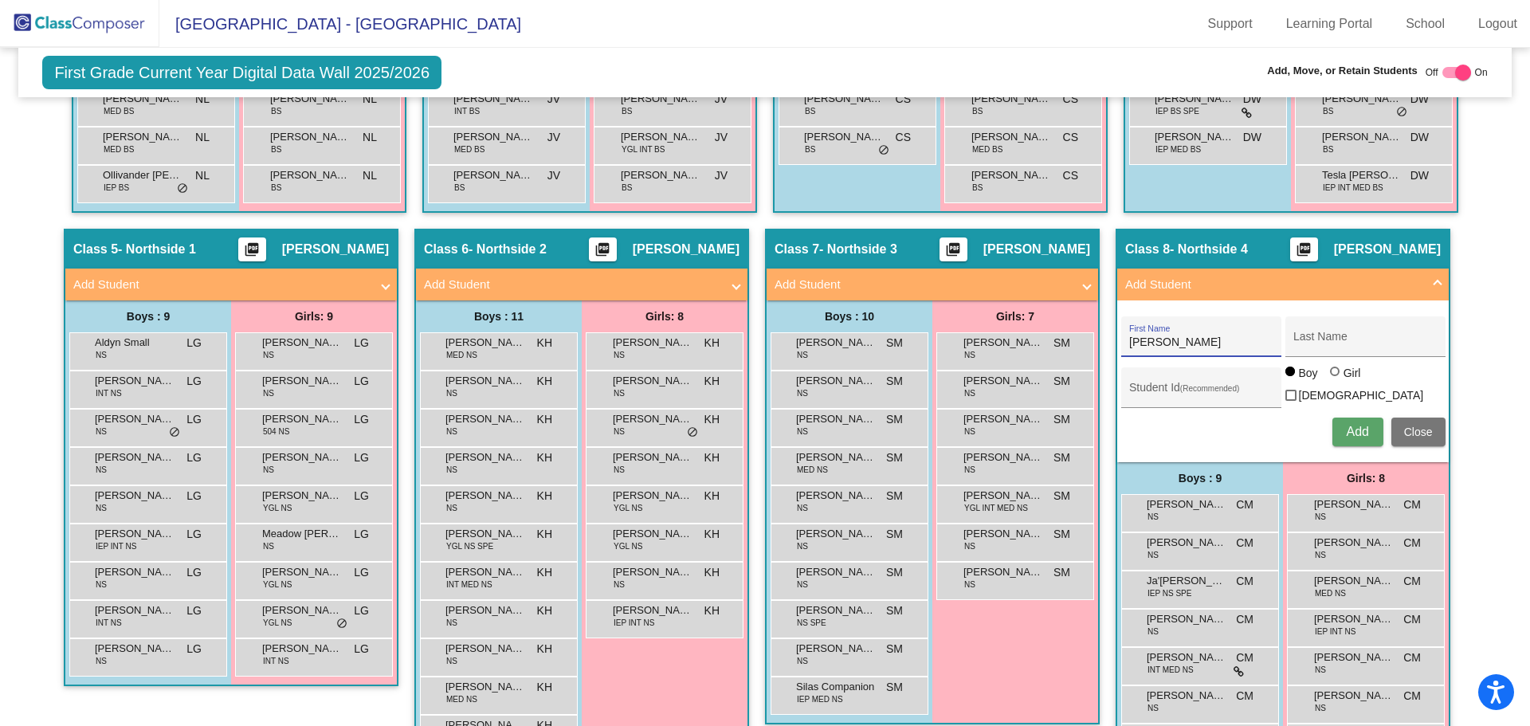
type input "[PERSON_NAME]"
type input "Ramp"
drag, startPoint x: 1205, startPoint y: 384, endPoint x: 1139, endPoint y: 375, distance: 66.8
click at [1139, 375] on div "Student Id (Recommended)" at bounding box center [1200, 391] width 143 height 33
paste input "509475"
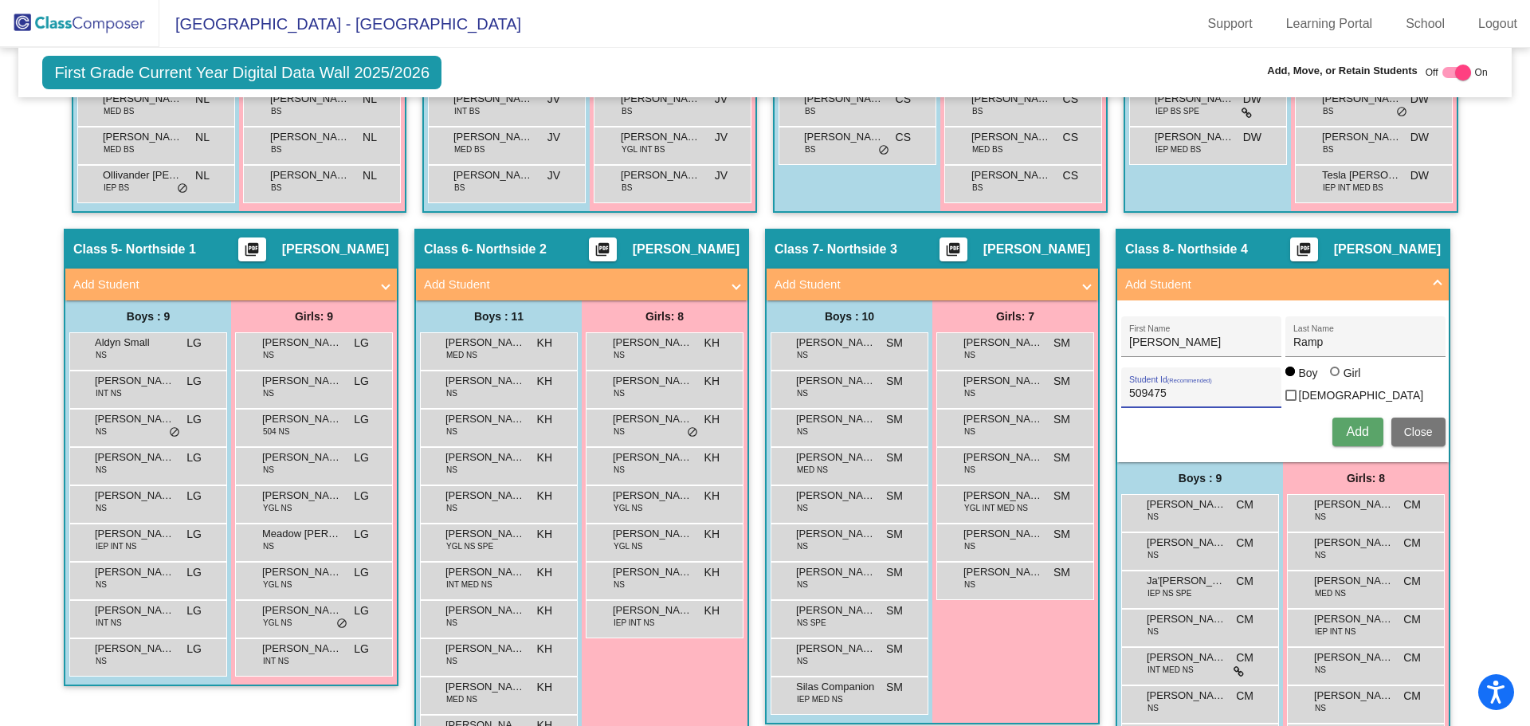
type input "509475"
click at [1355, 430] on span "Add" at bounding box center [1357, 432] width 22 height 14
click at [1455, 70] on div at bounding box center [1463, 73] width 16 height 16
checkbox input "false"
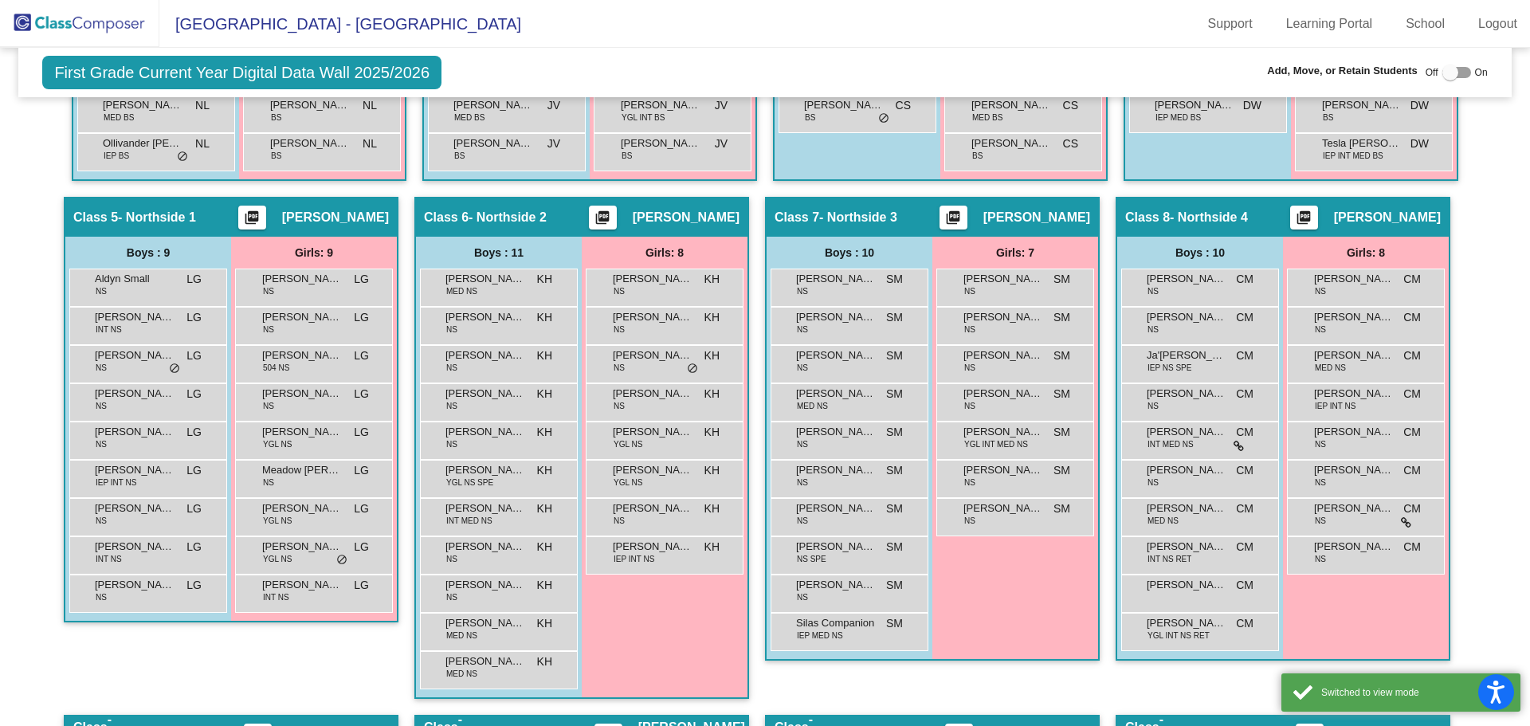
scroll to position [1116, 0]
